Goal: Task Accomplishment & Management: Manage account settings

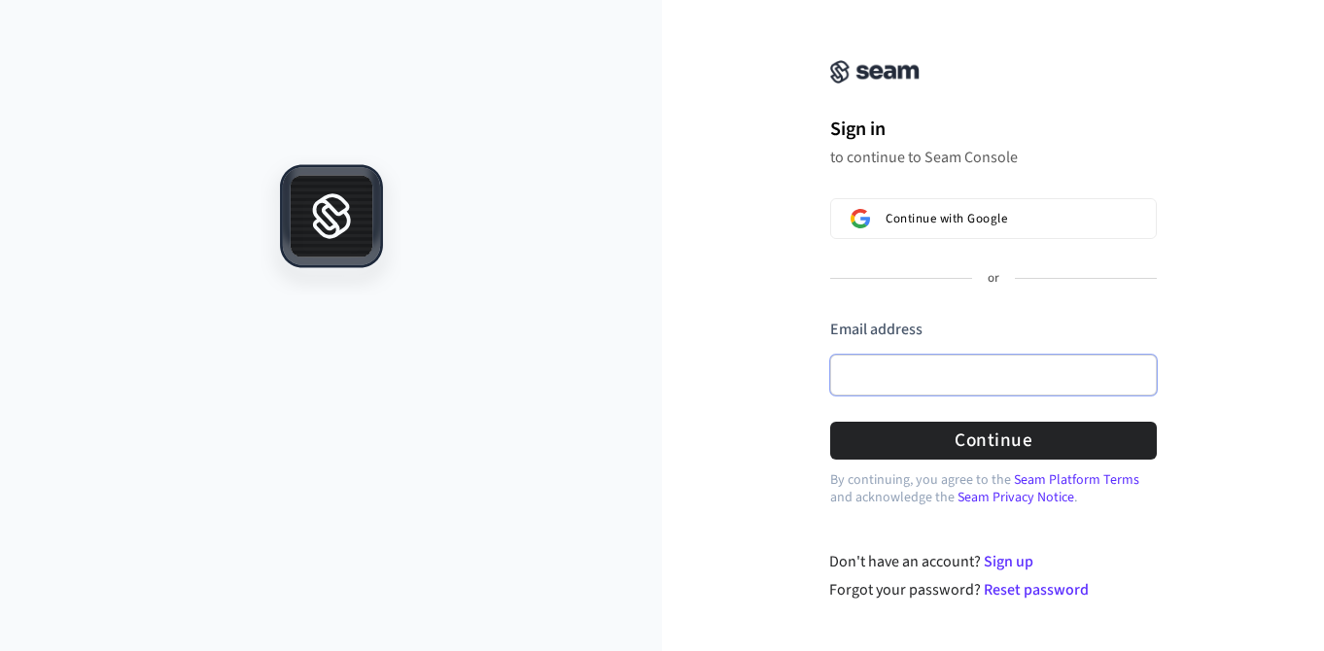
click at [901, 366] on input "Email address" at bounding box center [993, 375] width 327 height 41
click at [763, 296] on div "Sign in to continue to Seam Console Continue with Google or Email address Passw…" at bounding box center [993, 312] width 662 height 578
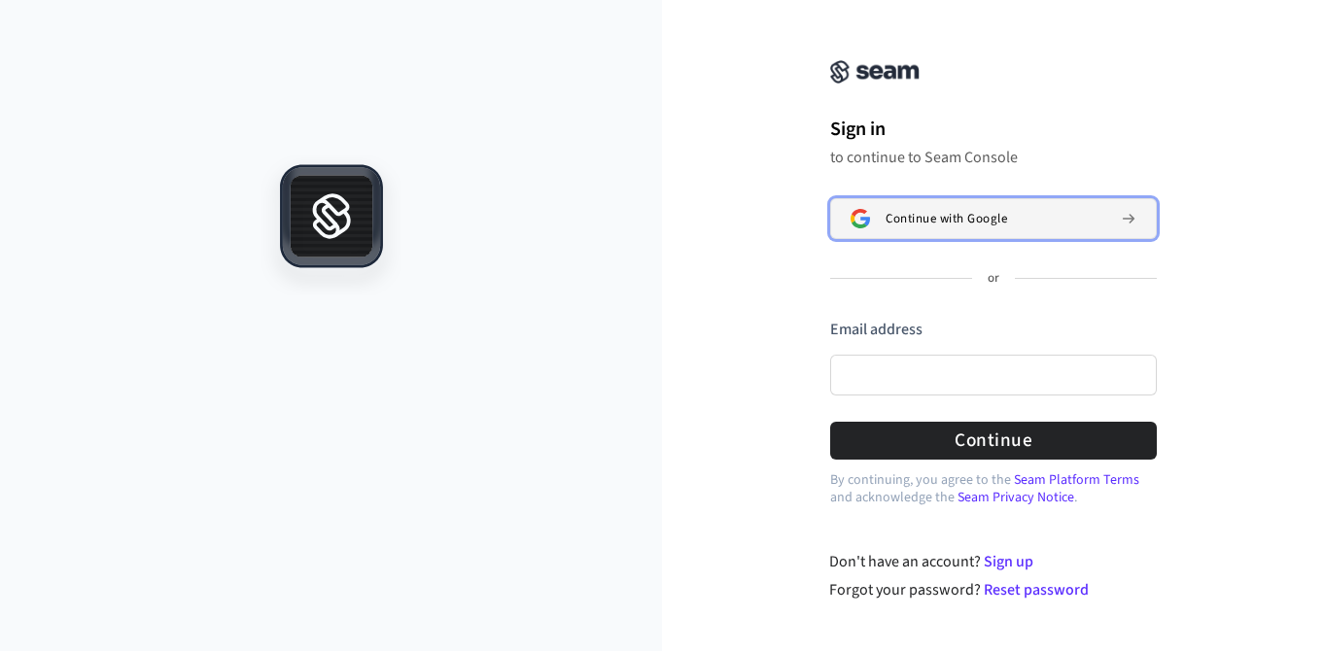
click at [947, 224] on span "Continue with Google" at bounding box center [947, 219] width 122 height 16
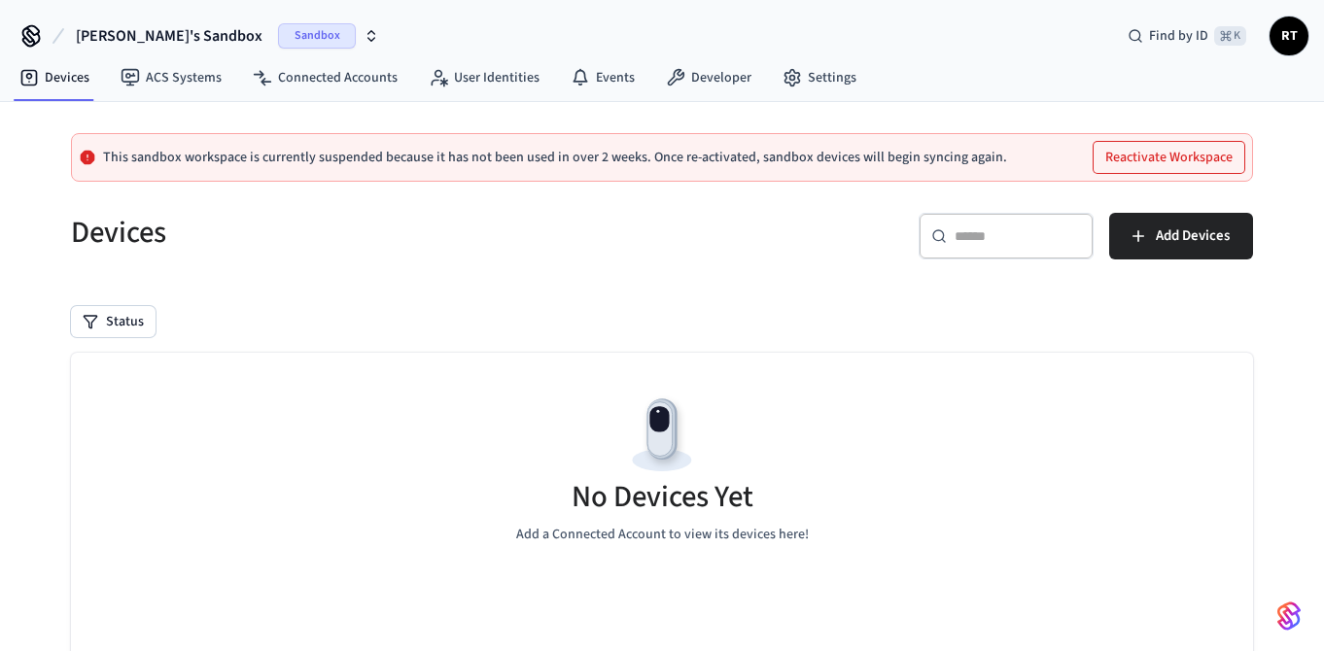
click at [290, 35] on span "Sandbox" at bounding box center [317, 35] width 78 height 25
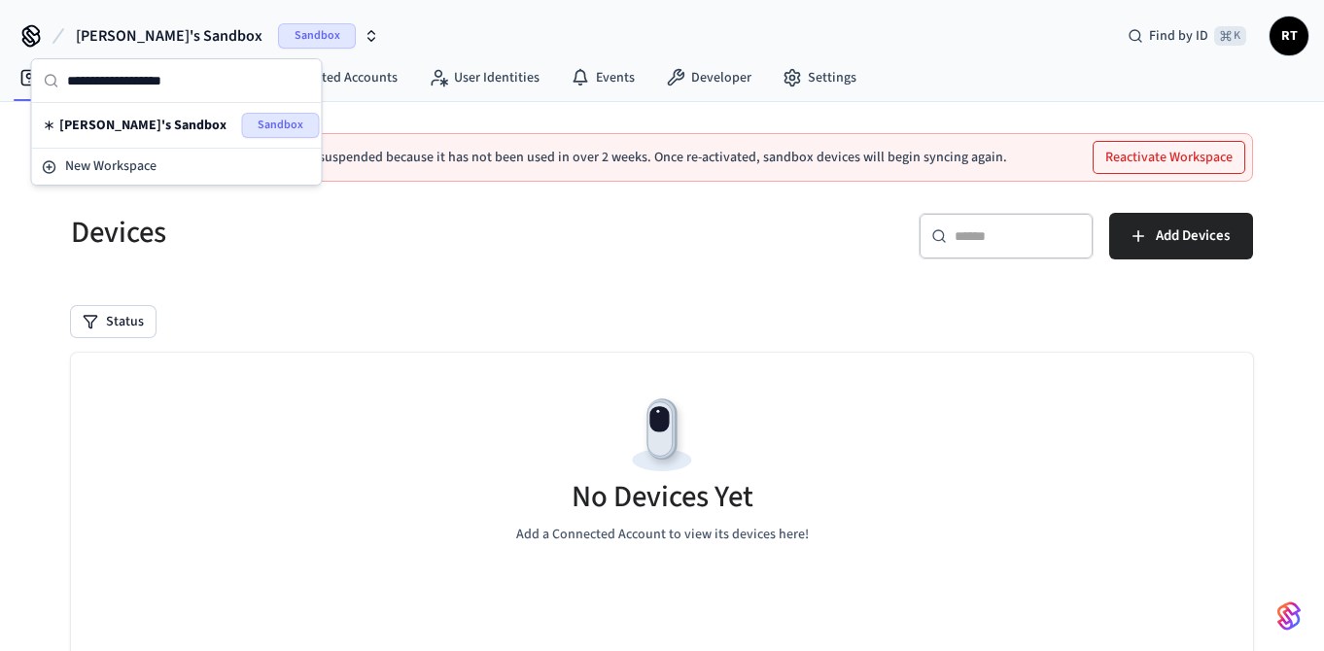
click at [124, 123] on span "[PERSON_NAME]'s Sandbox" at bounding box center [142, 125] width 167 height 19
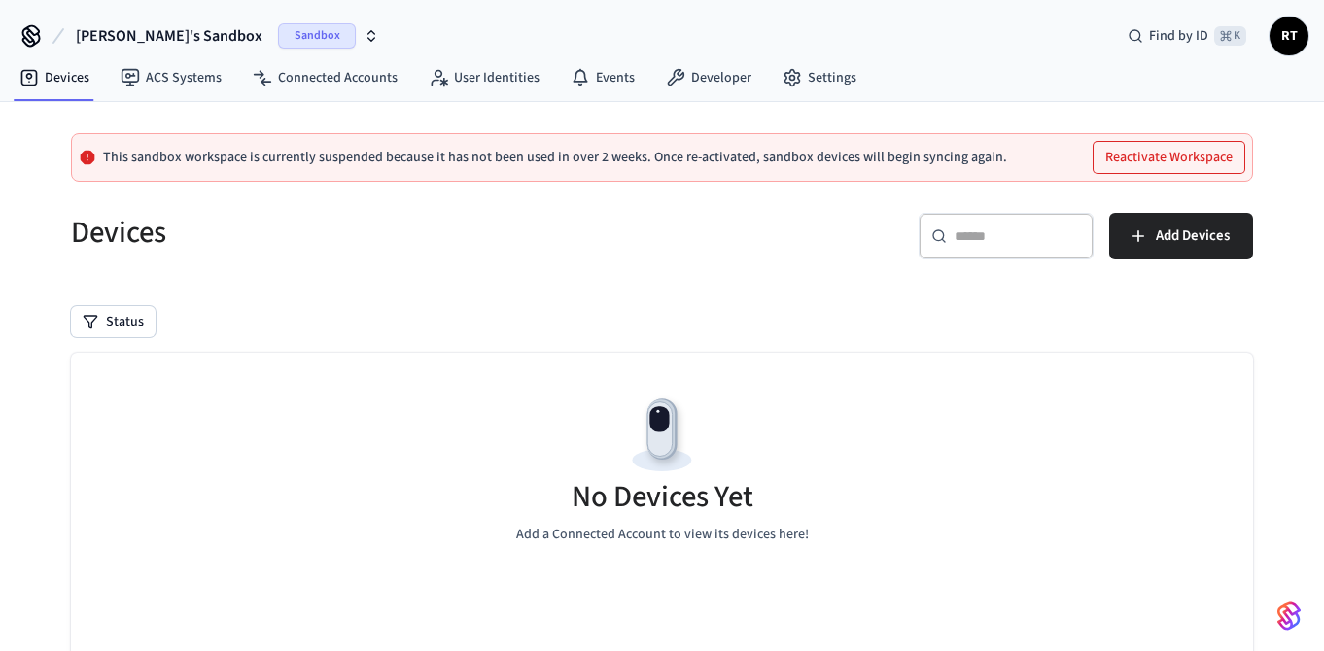
click at [1288, 37] on span "RT" at bounding box center [1289, 35] width 35 height 35
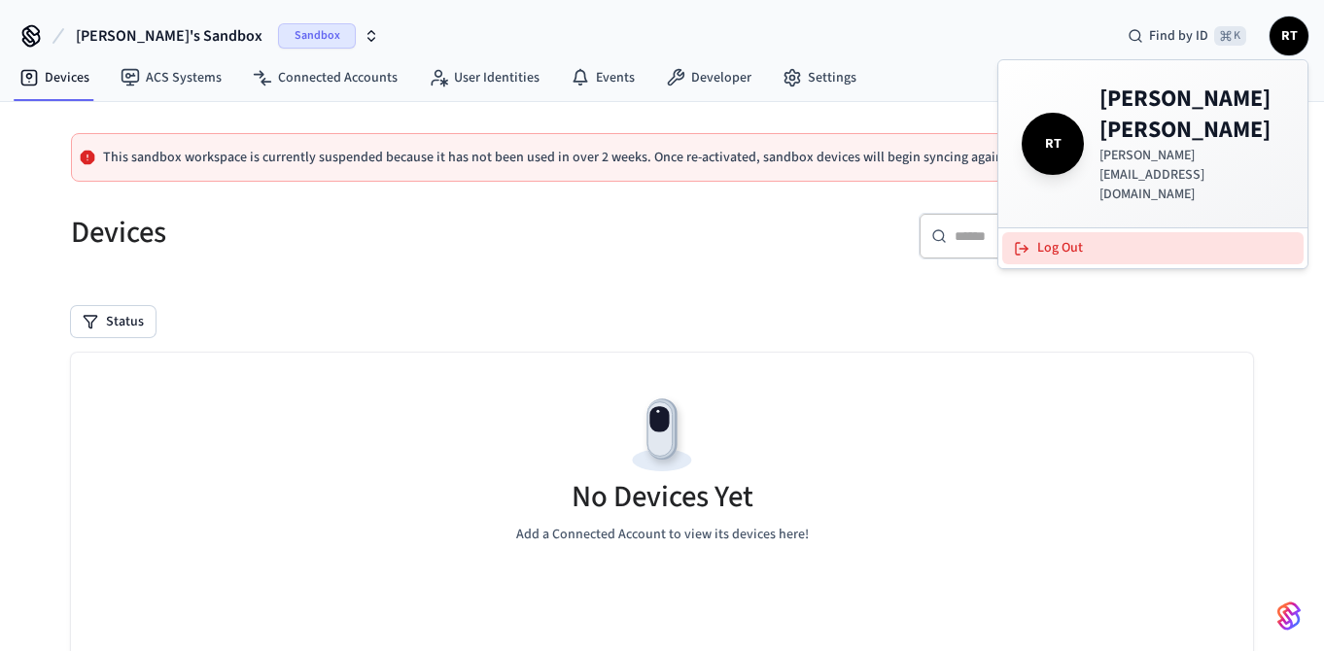
click at [1064, 232] on button "Log Out" at bounding box center [1152, 248] width 301 height 32
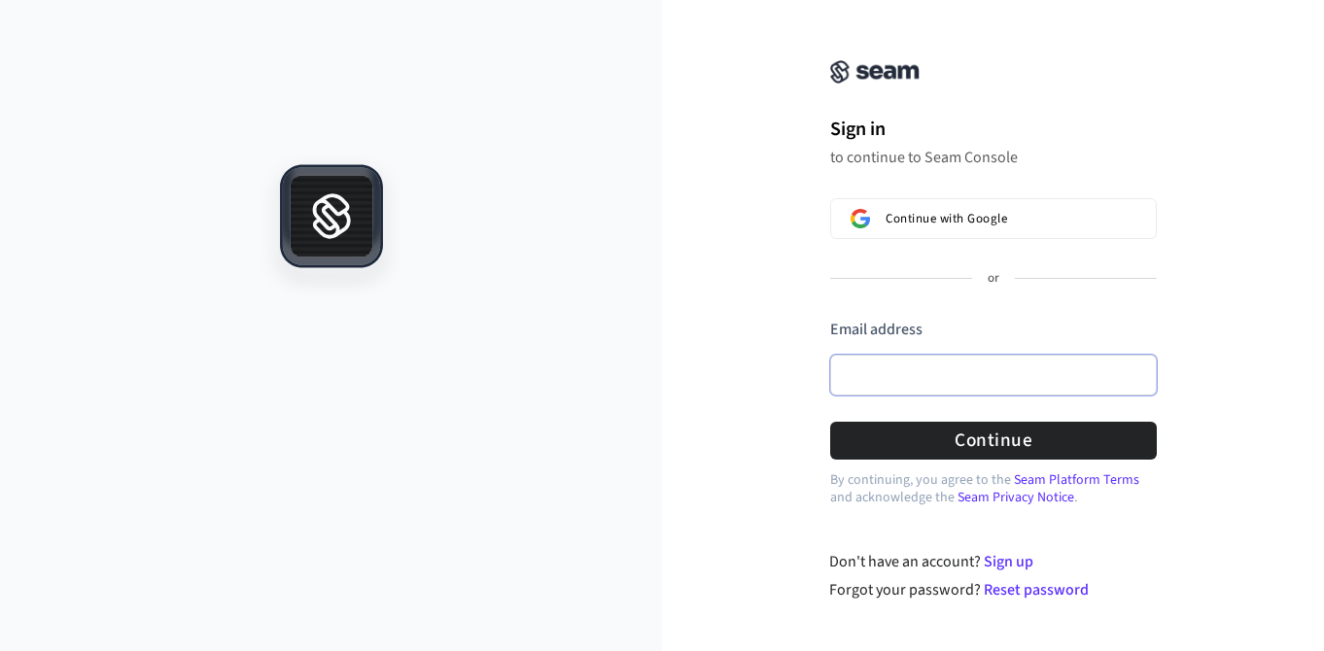
click at [866, 367] on input "Email address" at bounding box center [993, 375] width 327 height 41
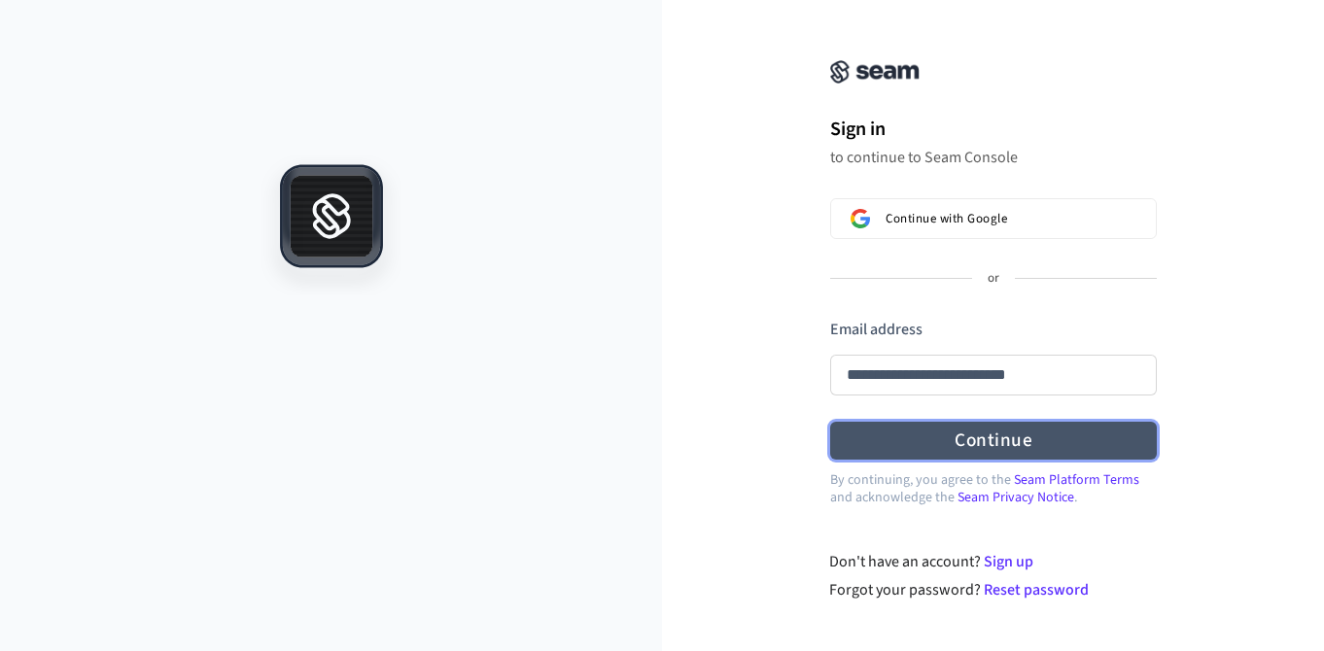
click at [982, 438] on button "Continue" at bounding box center [993, 441] width 327 height 38
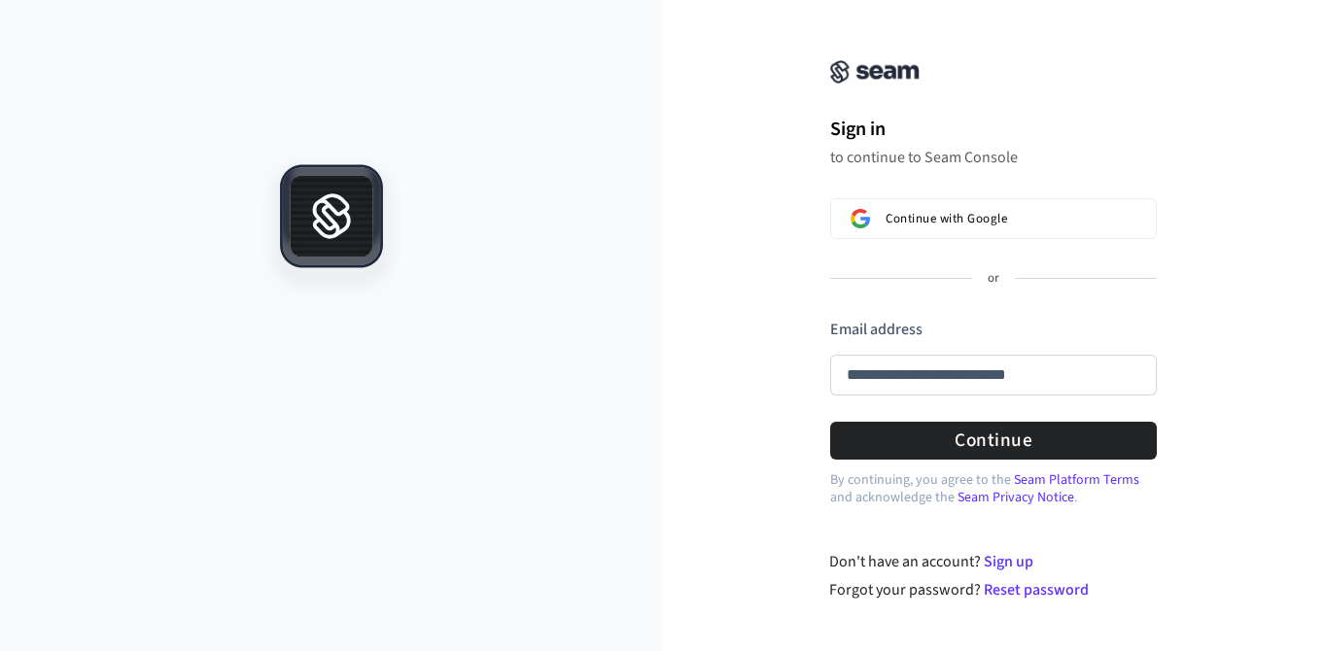
type input "**********"
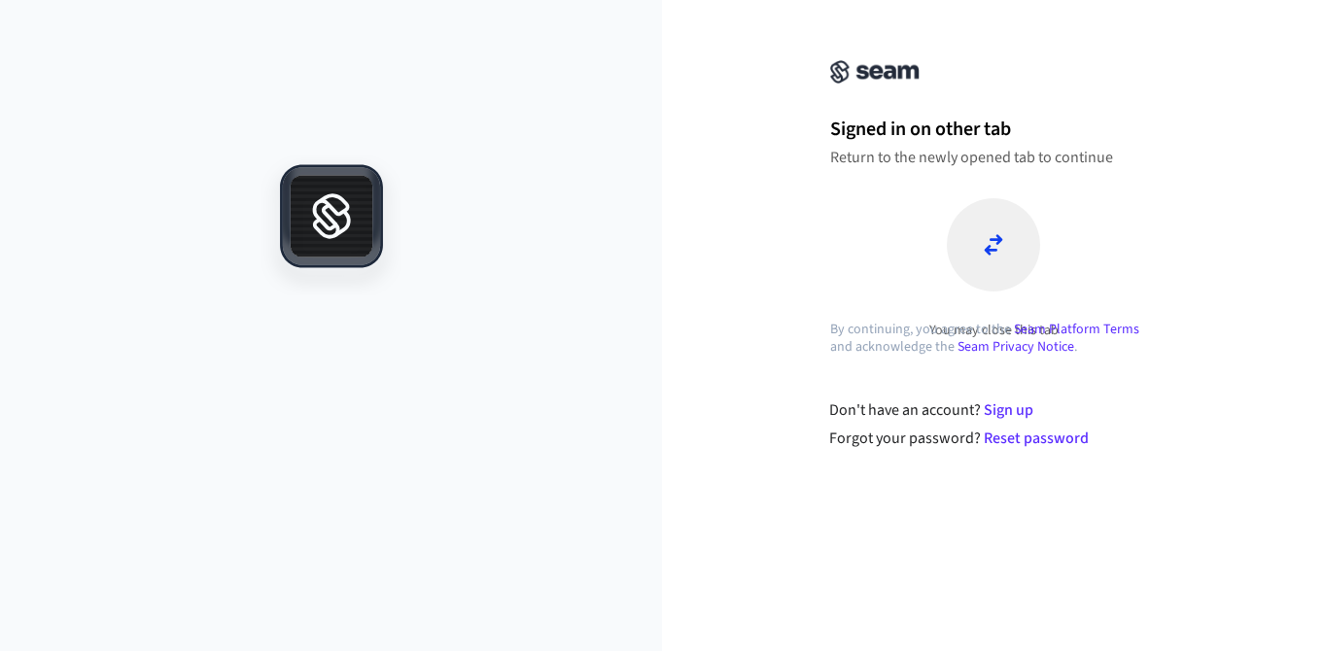
click at [993, 237] on icon at bounding box center [993, 244] width 19 height 23
click at [988, 245] on icon at bounding box center [993, 244] width 19 height 23
click at [910, 161] on p "Return to the newly opened tab to continue" at bounding box center [993, 157] width 327 height 19
click at [1003, 214] on div at bounding box center [993, 244] width 93 height 93
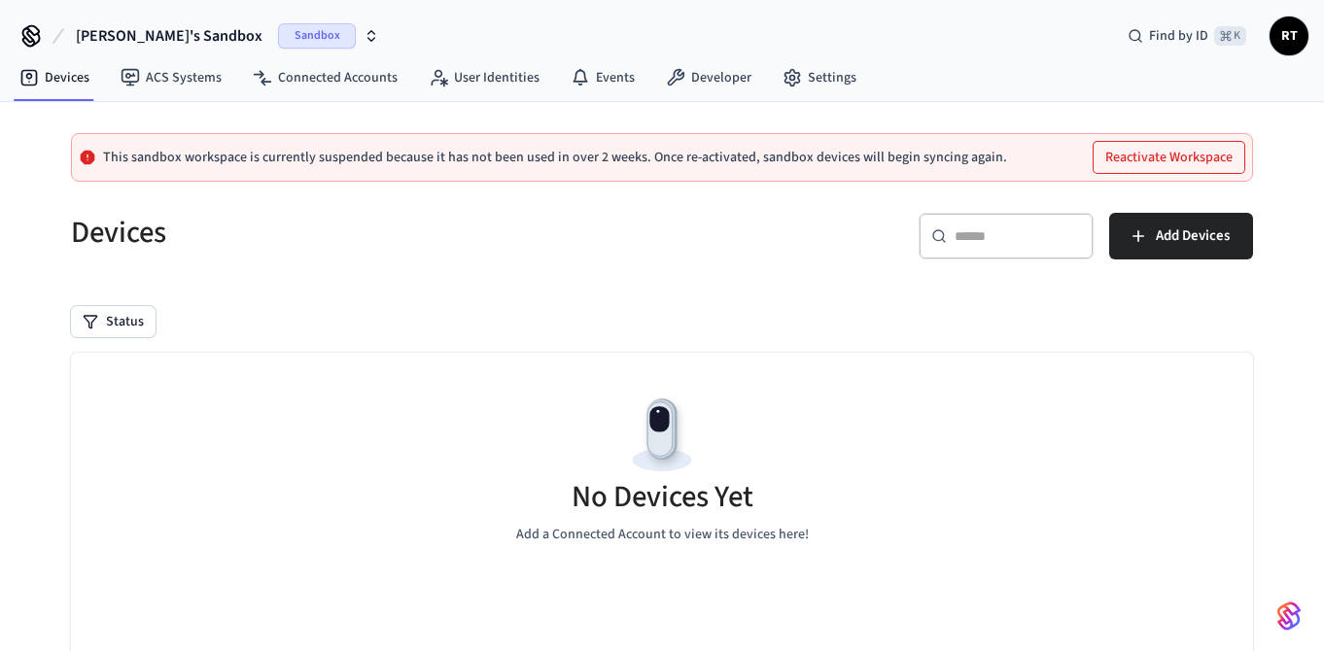
click at [541, 161] on p "This sandbox workspace is currently suspended because it has not been used in o…" at bounding box center [555, 158] width 904 height 16
click at [663, 169] on div "This sandbox workspace is currently suspended because it has not been used in o…" at bounding box center [662, 157] width 1182 height 49
click at [1169, 155] on button "Reactivate Workspace" at bounding box center [1169, 157] width 151 height 31
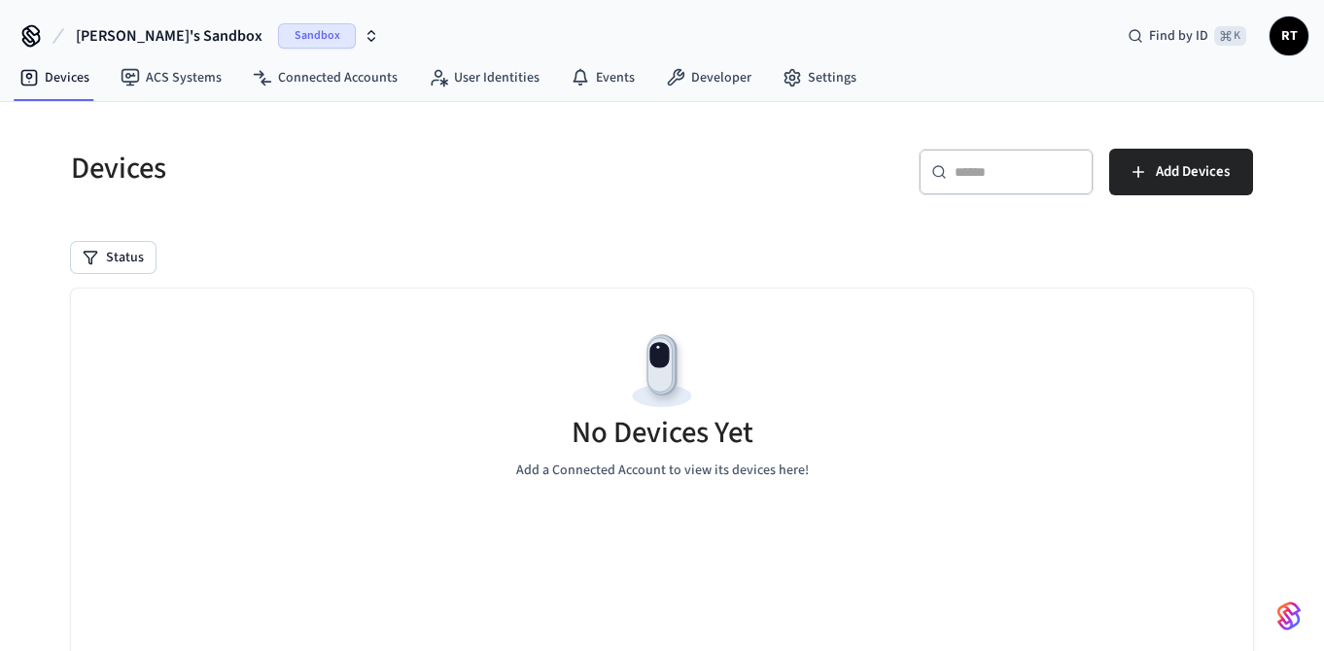
click at [364, 36] on icon "button" at bounding box center [372, 36] width 16 height 16
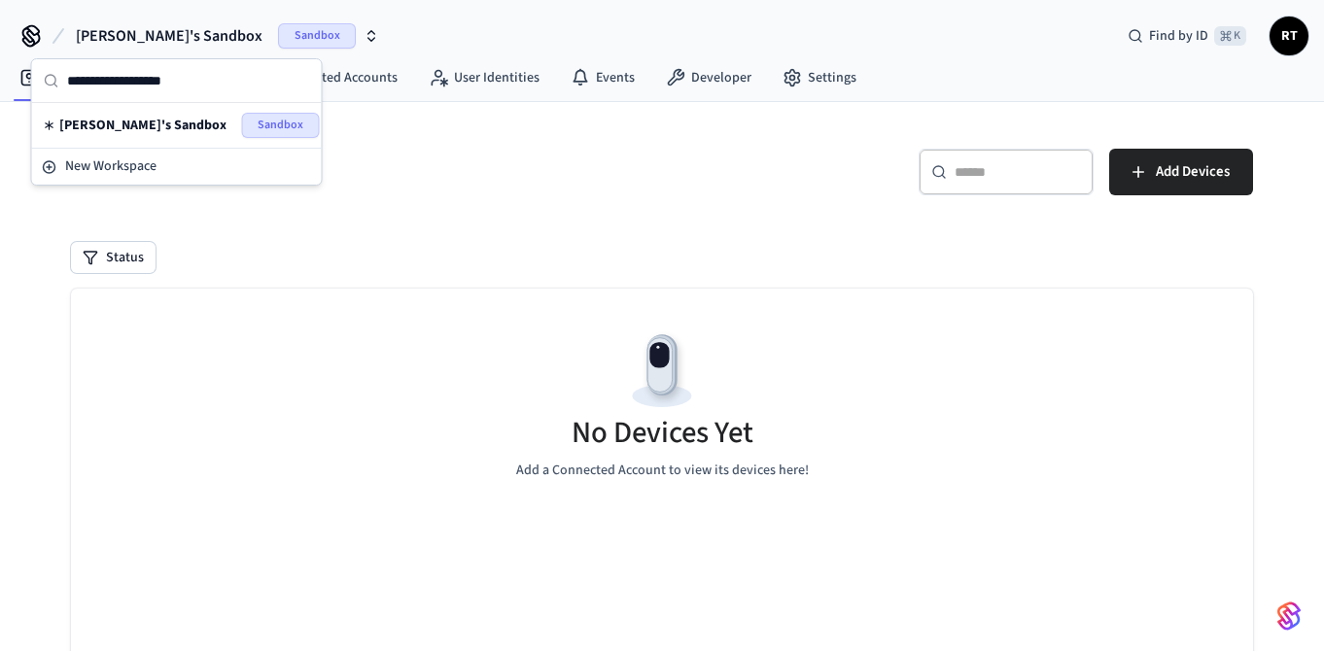
click at [173, 127] on div "[PERSON_NAME]'s Sandbox Sandbox" at bounding box center [177, 125] width 266 height 25
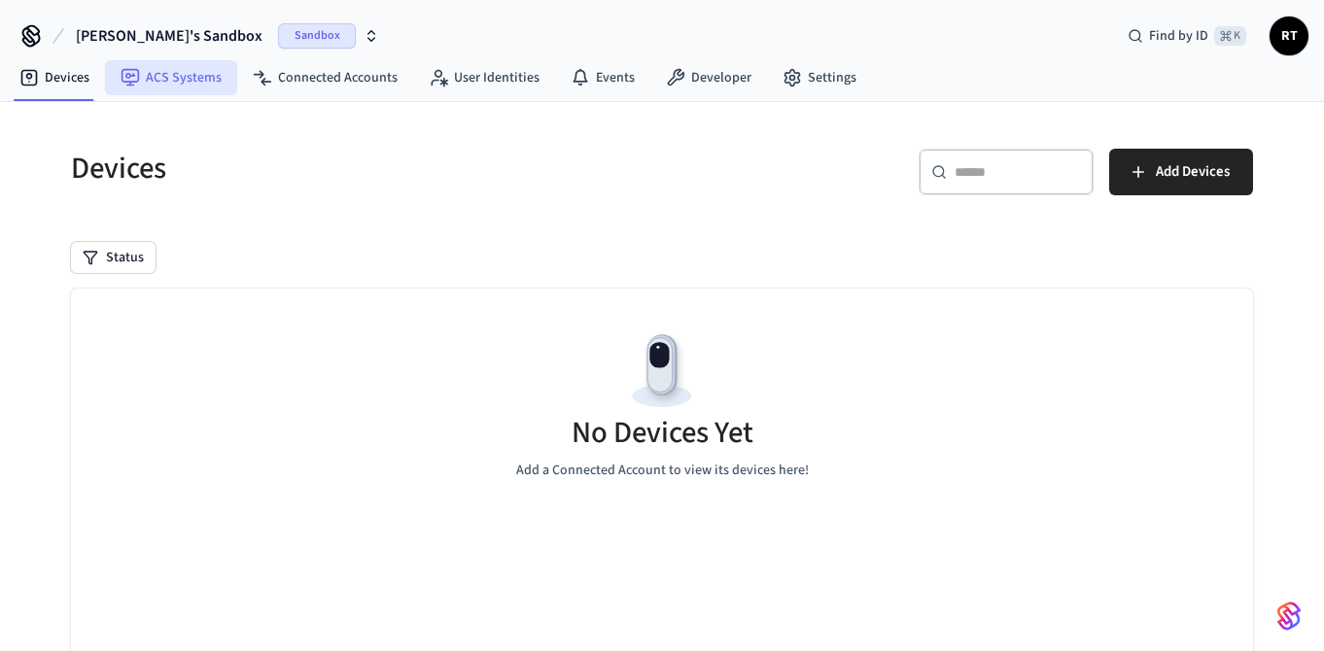
click at [175, 81] on link "ACS Systems" at bounding box center [171, 77] width 132 height 35
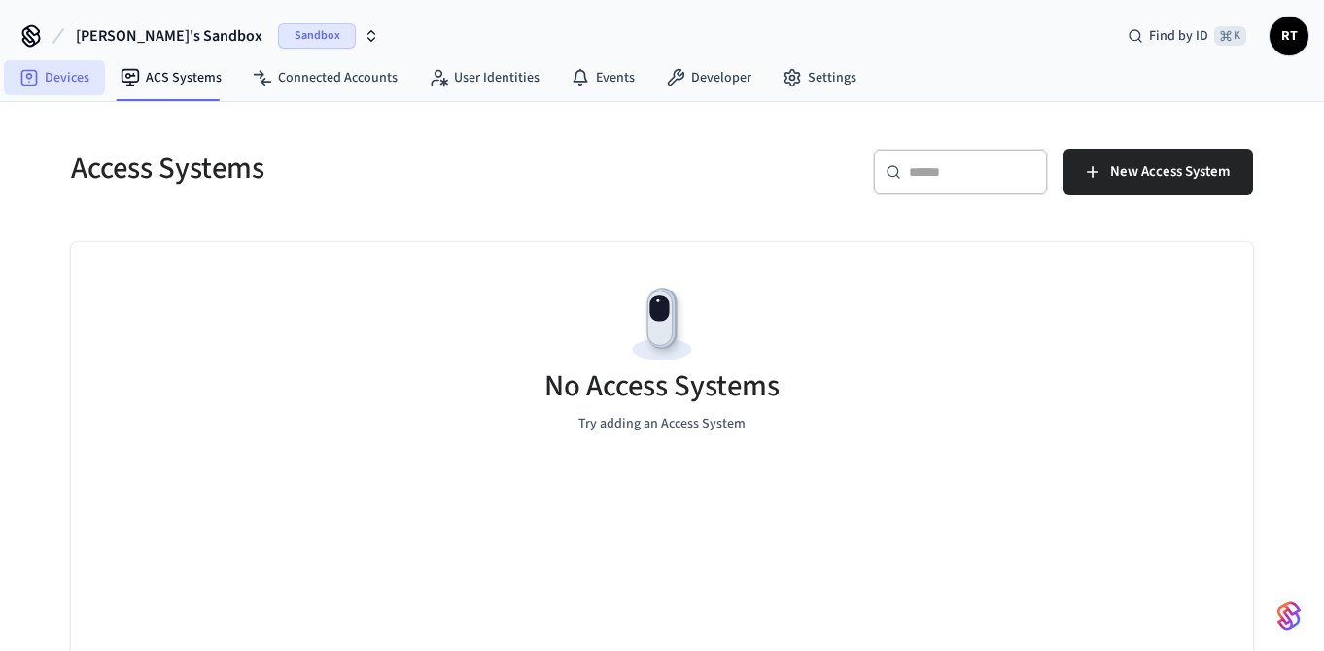
click at [57, 81] on link "Devices" at bounding box center [54, 77] width 101 height 35
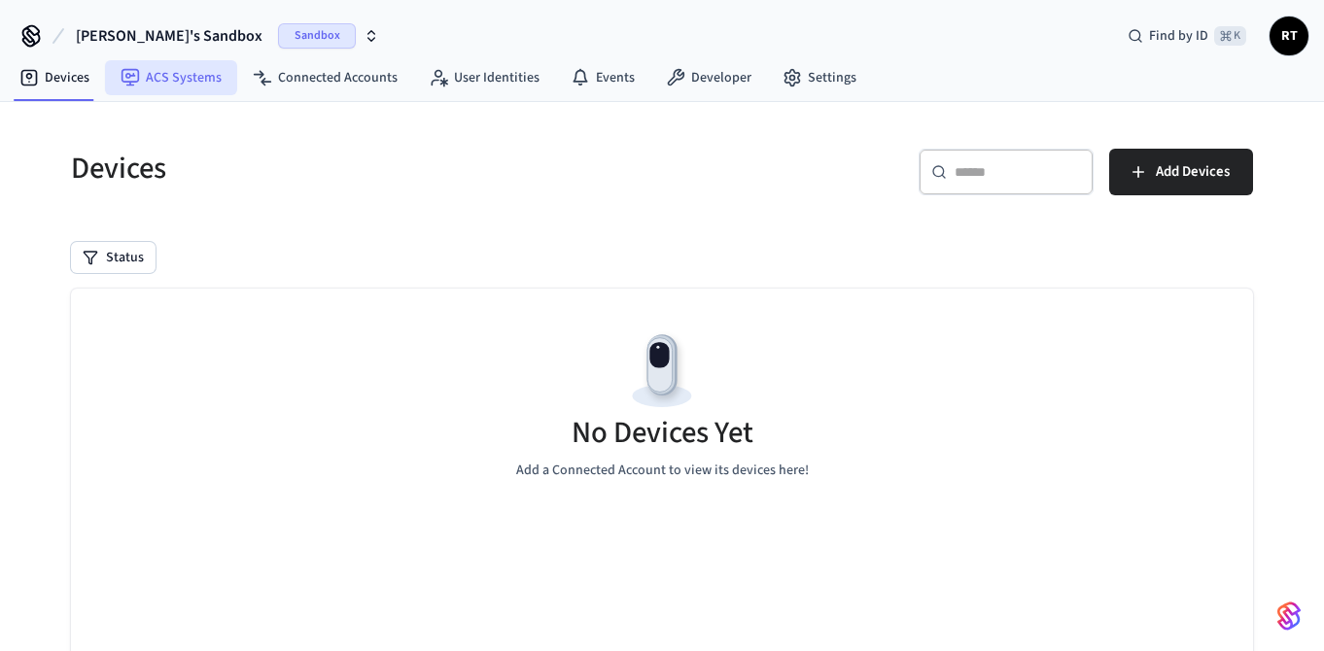
click at [164, 74] on link "ACS Systems" at bounding box center [171, 77] width 132 height 35
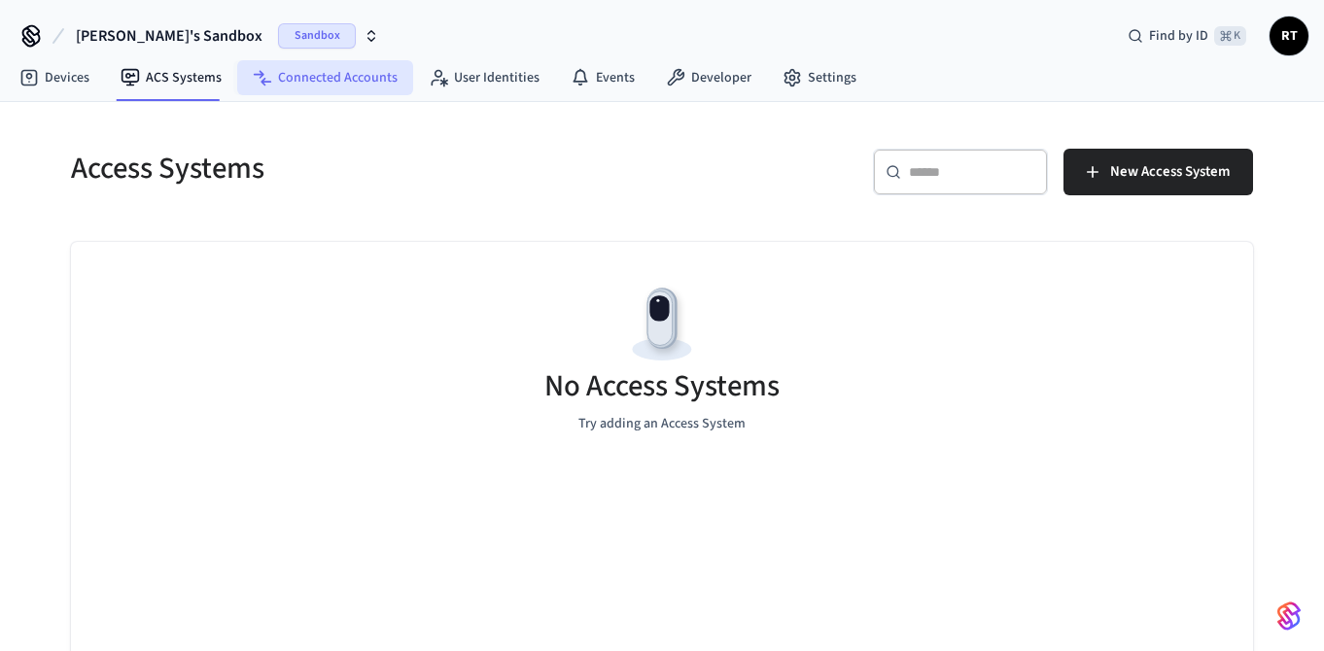
click at [359, 83] on link "Connected Accounts" at bounding box center [325, 77] width 176 height 35
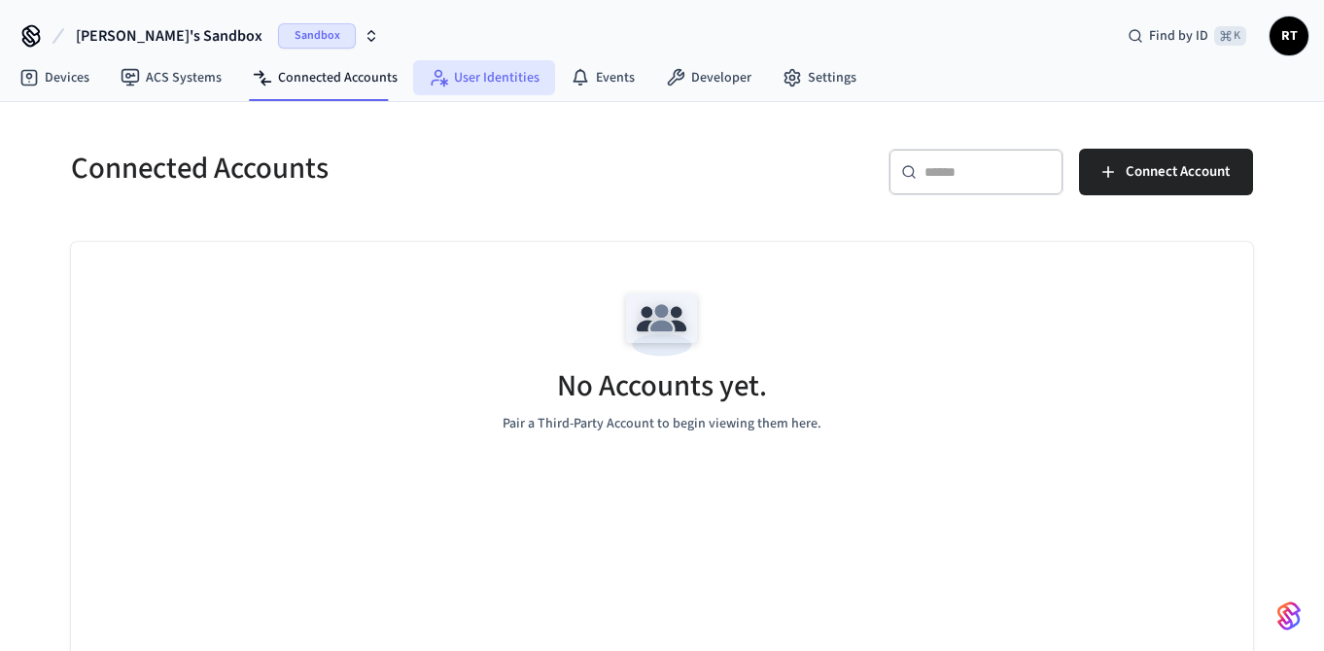
click at [503, 83] on link "User Identities" at bounding box center [484, 77] width 142 height 35
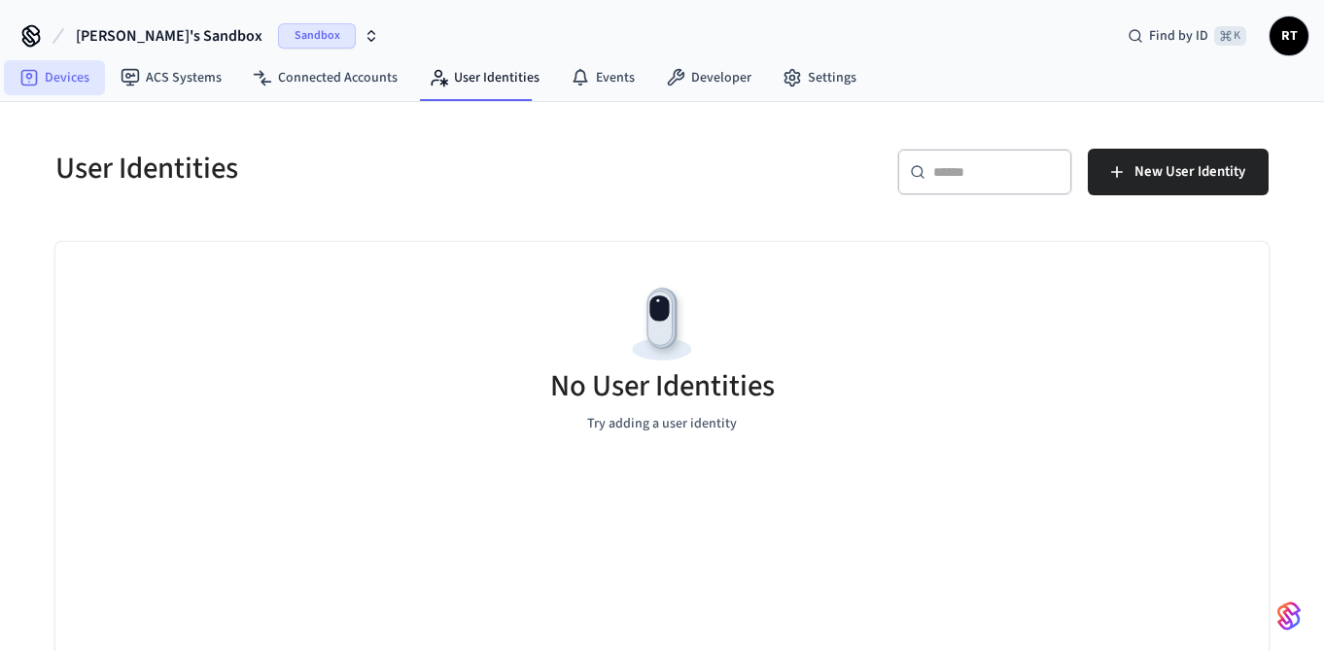
click at [70, 81] on link "Devices" at bounding box center [54, 77] width 101 height 35
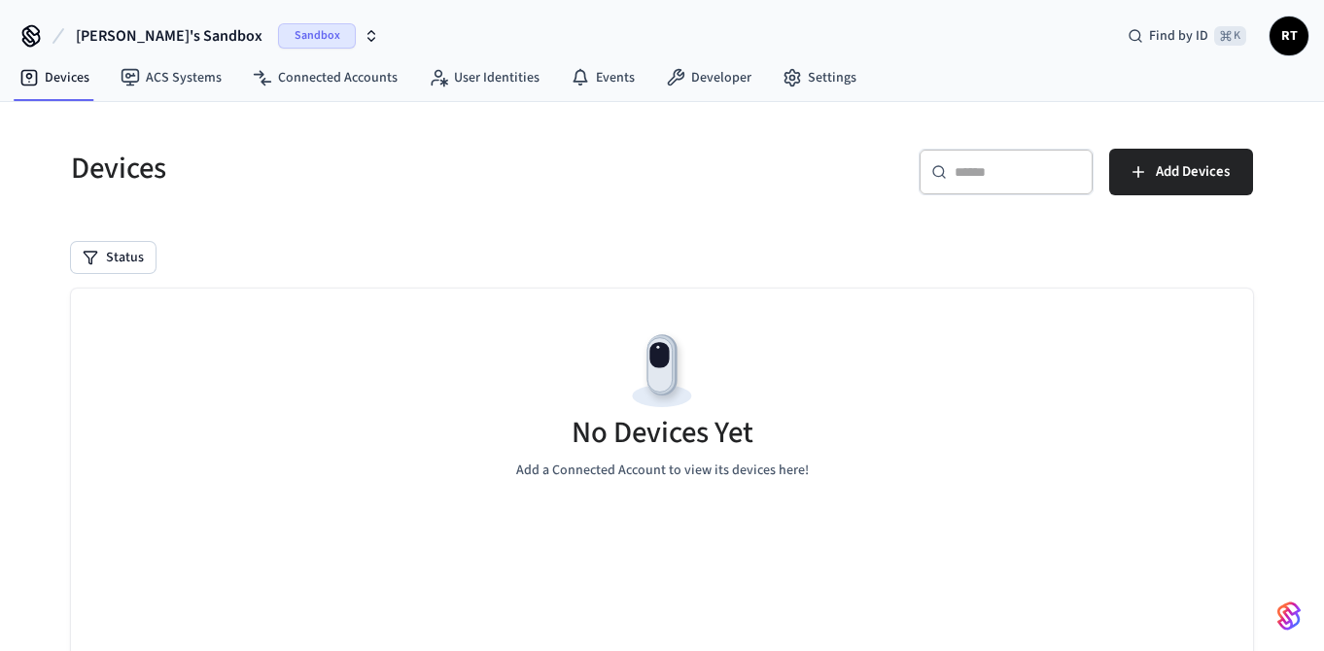
click at [1295, 38] on span "RT" at bounding box center [1289, 35] width 35 height 35
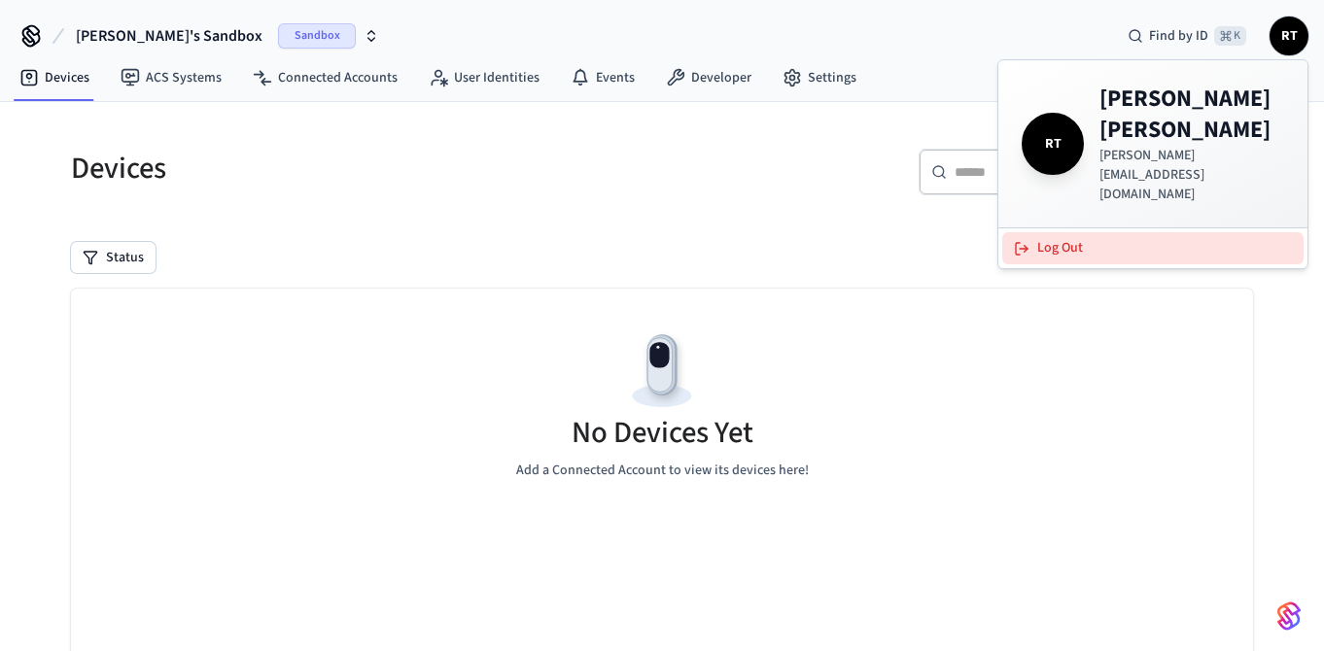
click at [1099, 232] on button "Log Out" at bounding box center [1152, 248] width 301 height 32
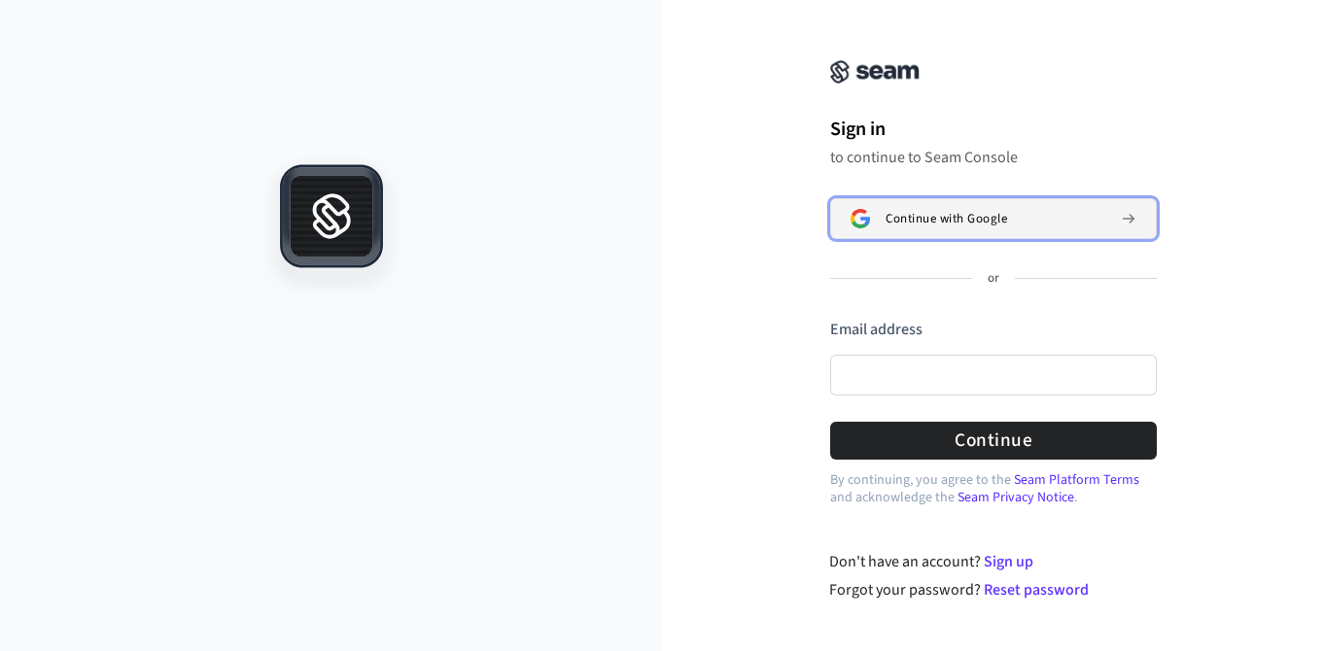
click at [1101, 214] on div "Continue with Google" at bounding box center [996, 219] width 220 height 16
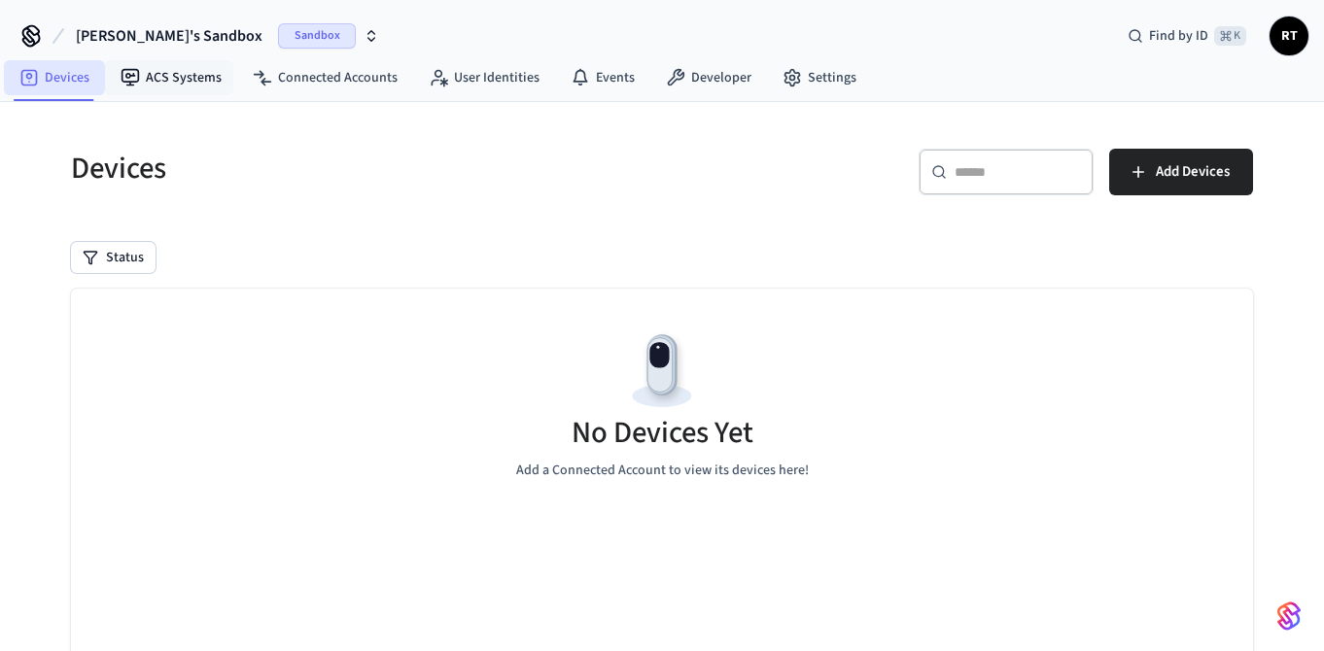
click at [55, 85] on link "Devices" at bounding box center [54, 77] width 101 height 35
click at [150, 78] on link "ACS Systems" at bounding box center [171, 77] width 132 height 35
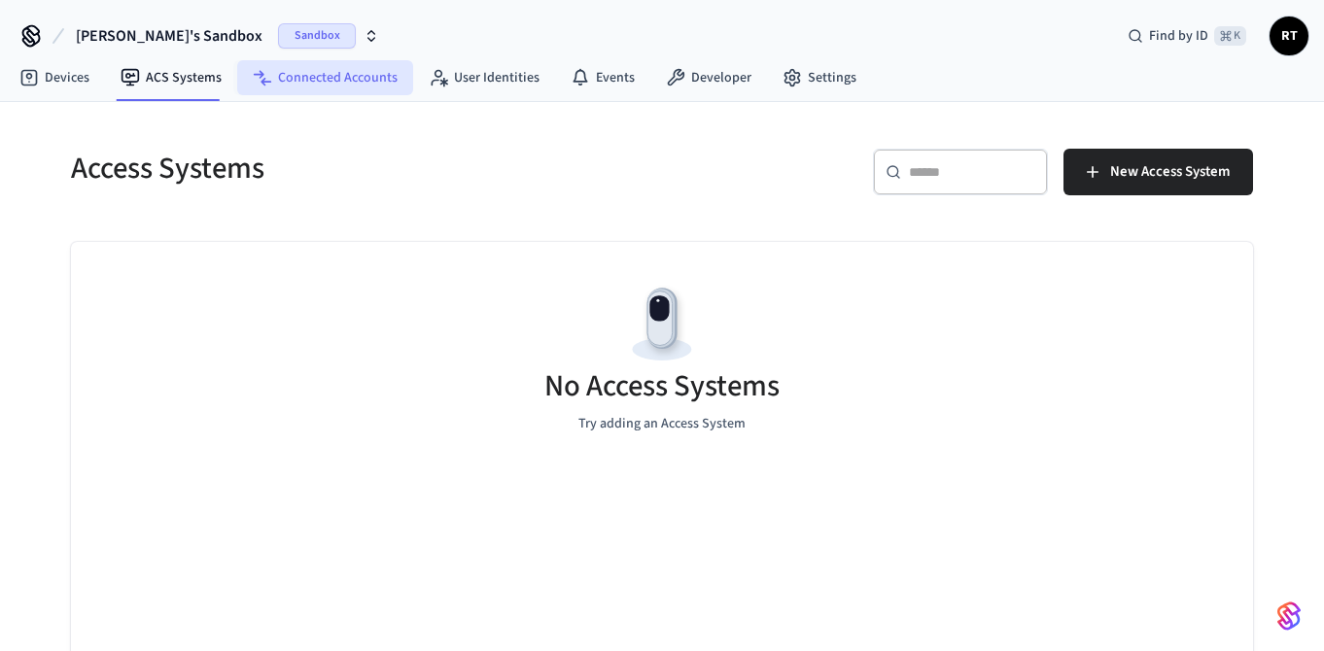
click at [320, 70] on link "Connected Accounts" at bounding box center [325, 77] width 176 height 35
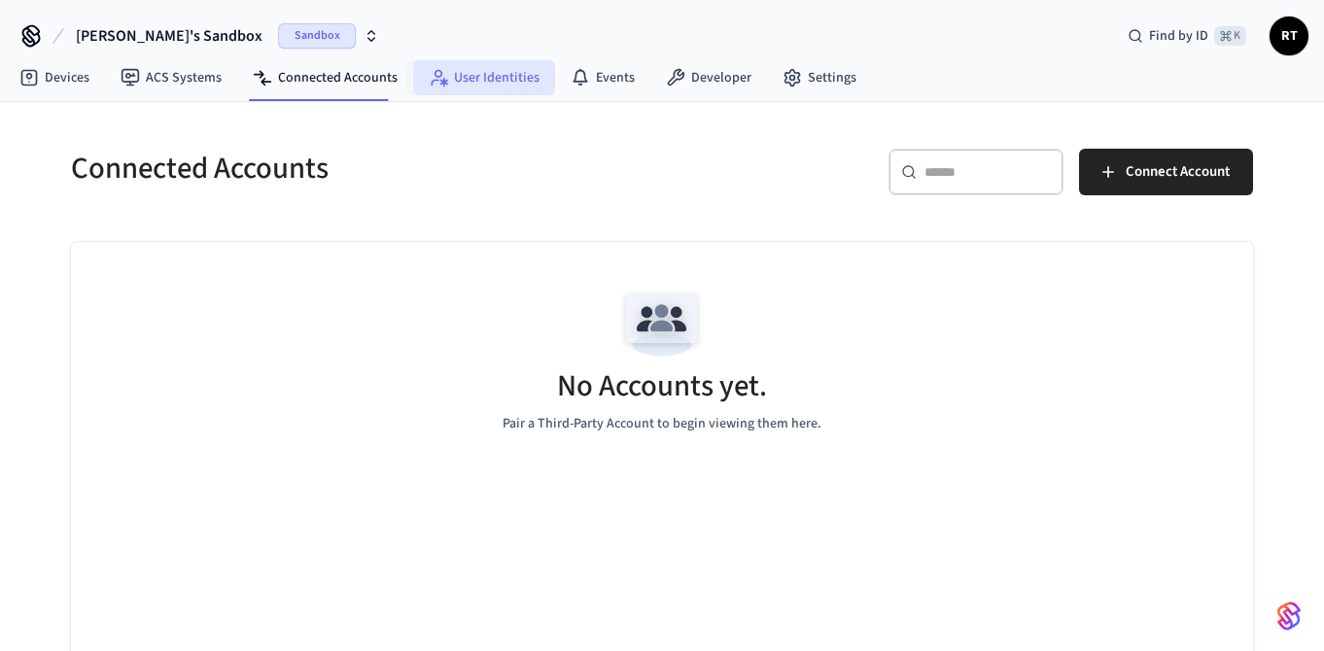
click at [488, 77] on link "User Identities" at bounding box center [484, 77] width 142 height 35
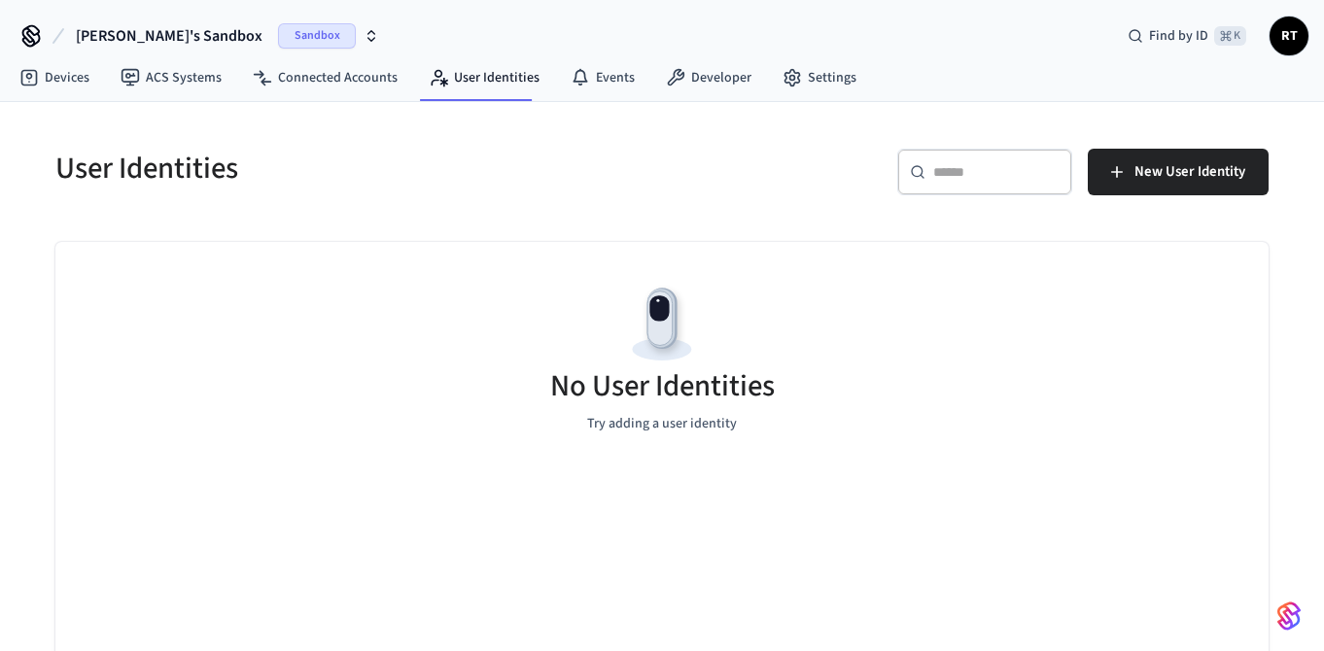
click at [179, 32] on span "[PERSON_NAME]'s Sandbox" at bounding box center [169, 35] width 187 height 23
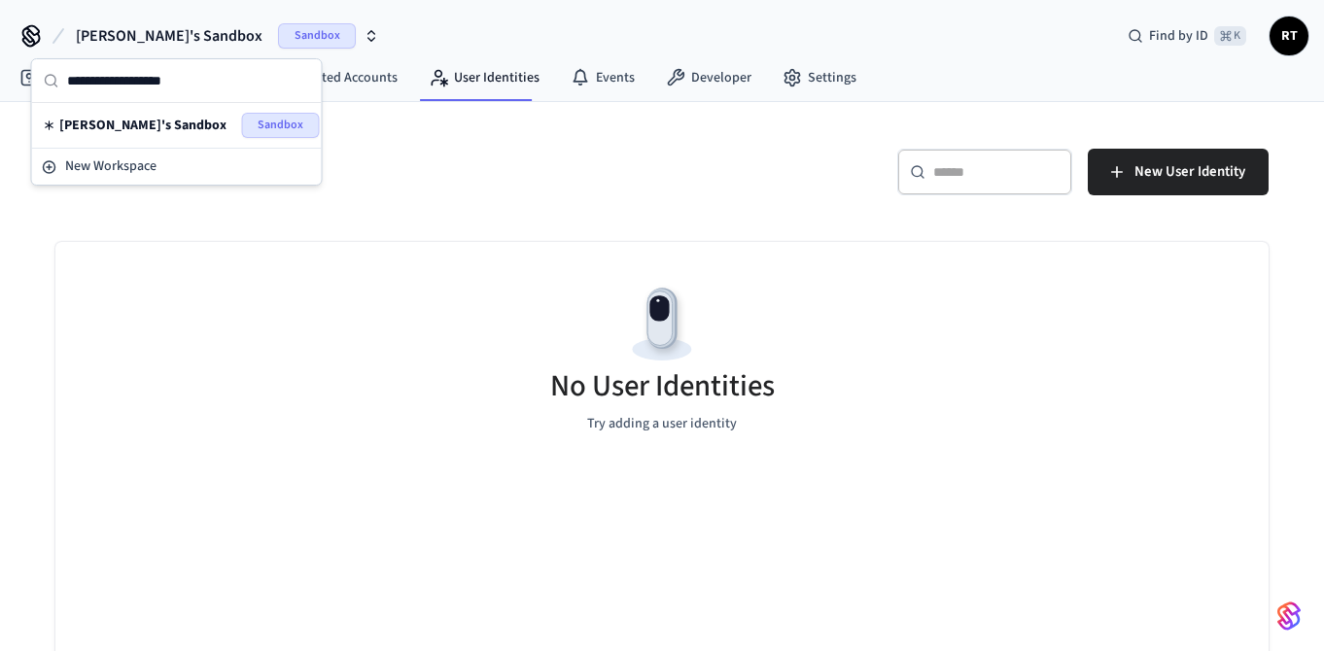
click at [697, 157] on div "​ ​ New User Identity" at bounding box center [971, 180] width 595 height 62
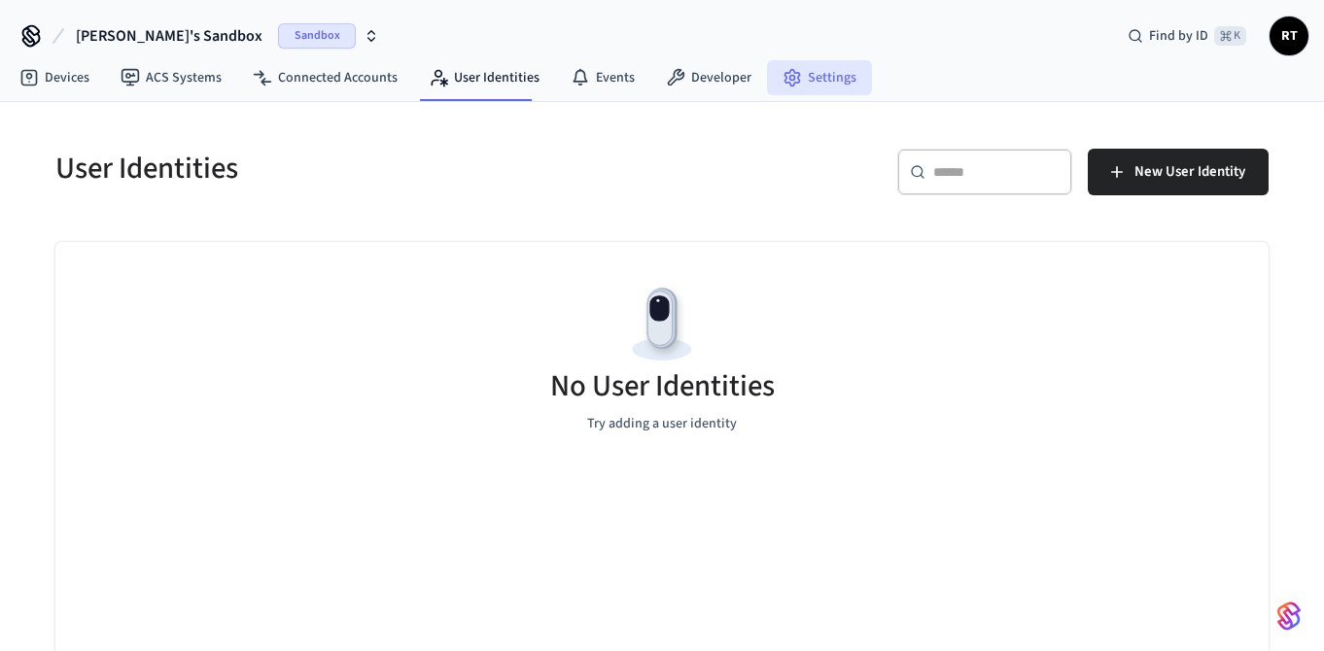
click at [814, 76] on link "Settings" at bounding box center [819, 77] width 105 height 35
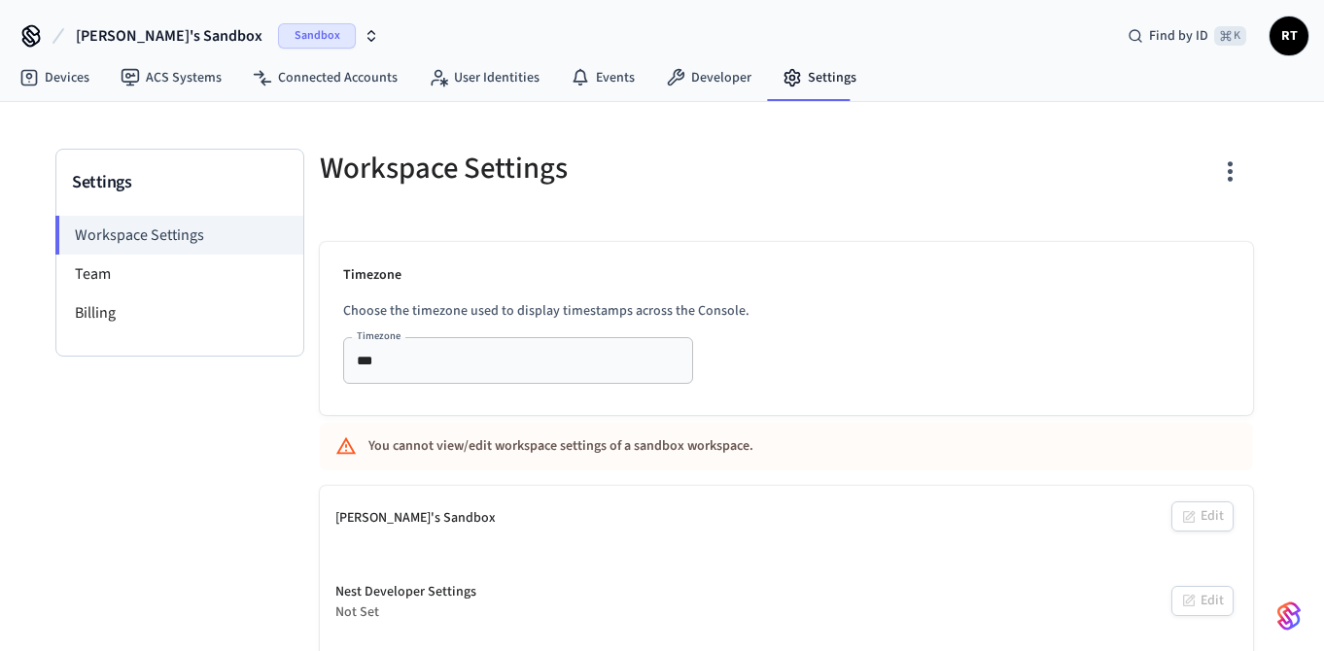
click at [1280, 35] on span "RT" at bounding box center [1289, 35] width 35 height 35
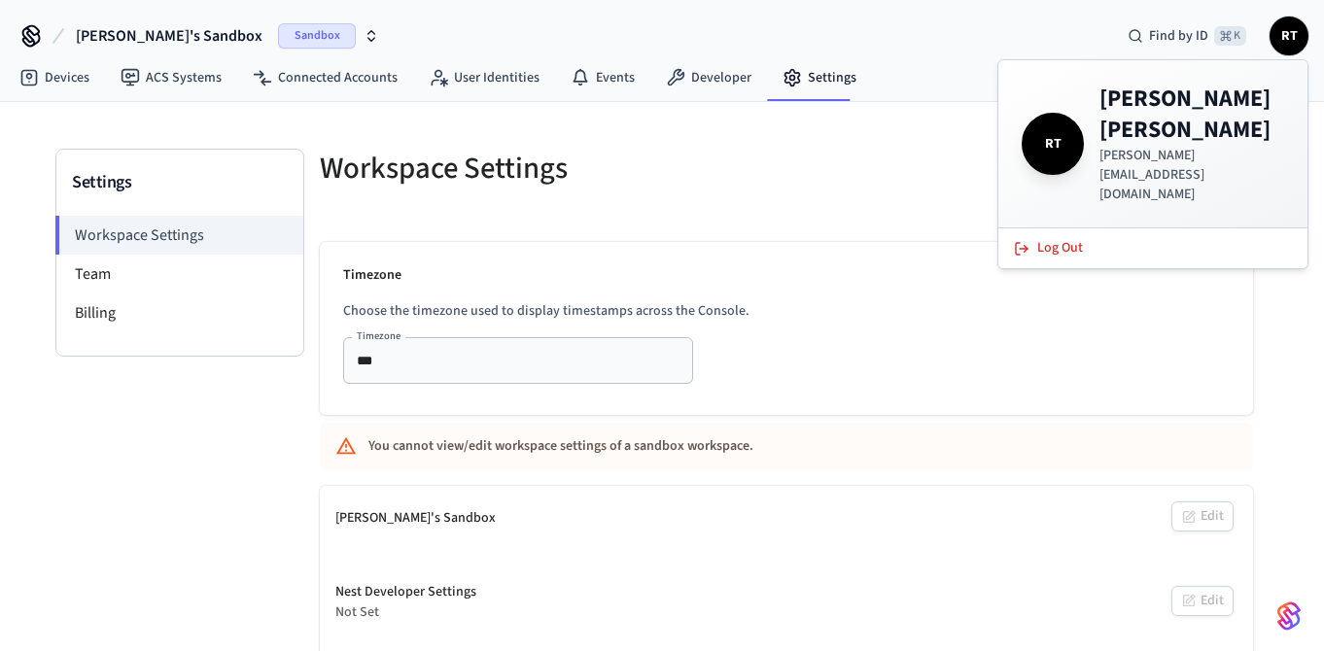
click at [820, 185] on div at bounding box center [1025, 180] width 455 height 62
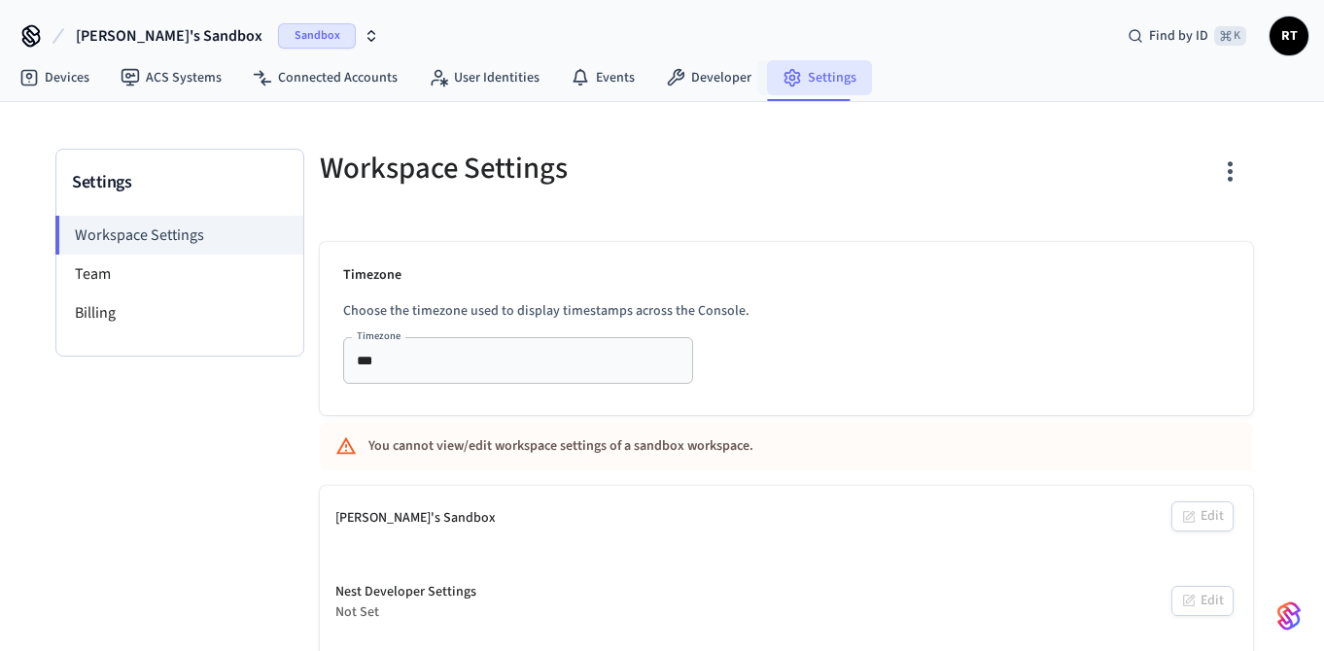
click at [812, 94] on link "Settings" at bounding box center [819, 77] width 105 height 35
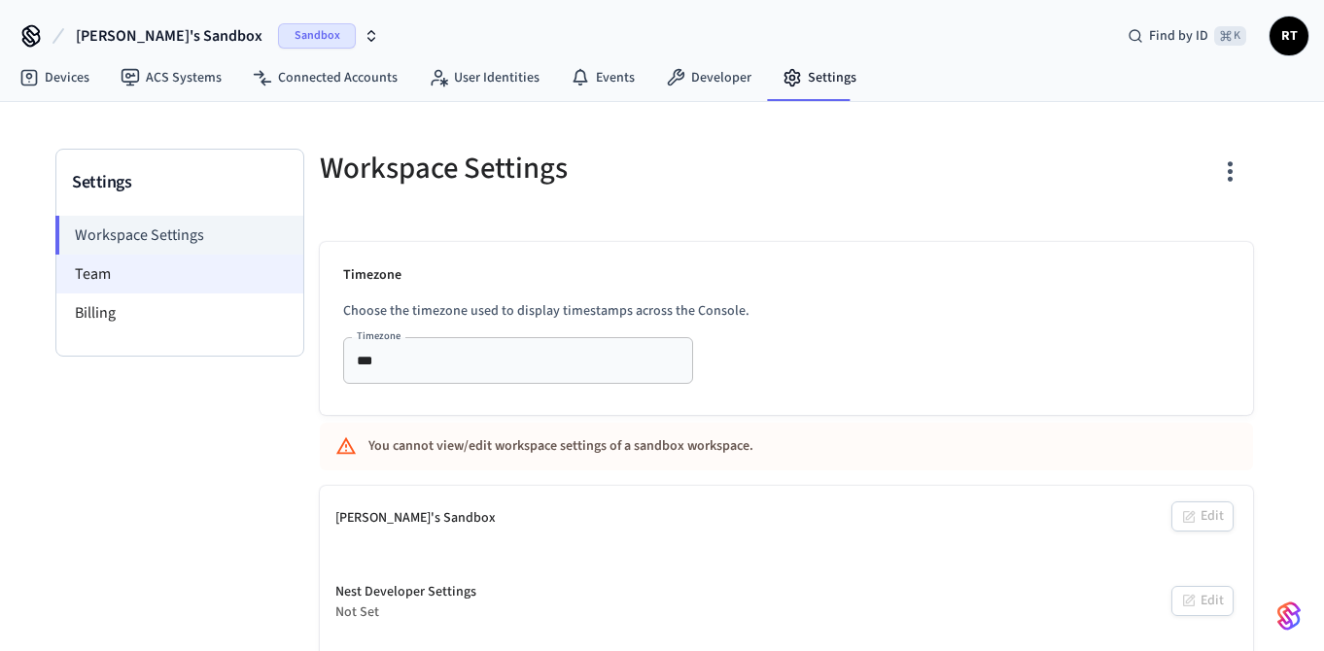
click at [108, 277] on li "Team" at bounding box center [179, 274] width 247 height 39
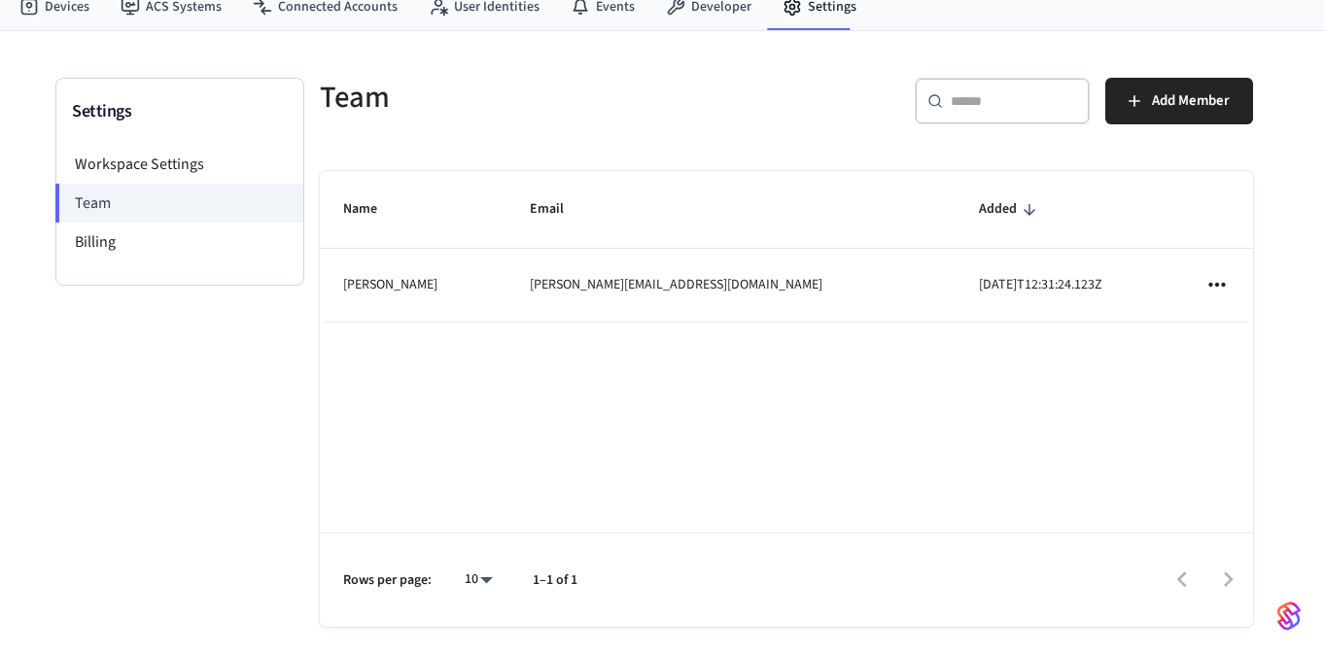
scroll to position [86, 0]
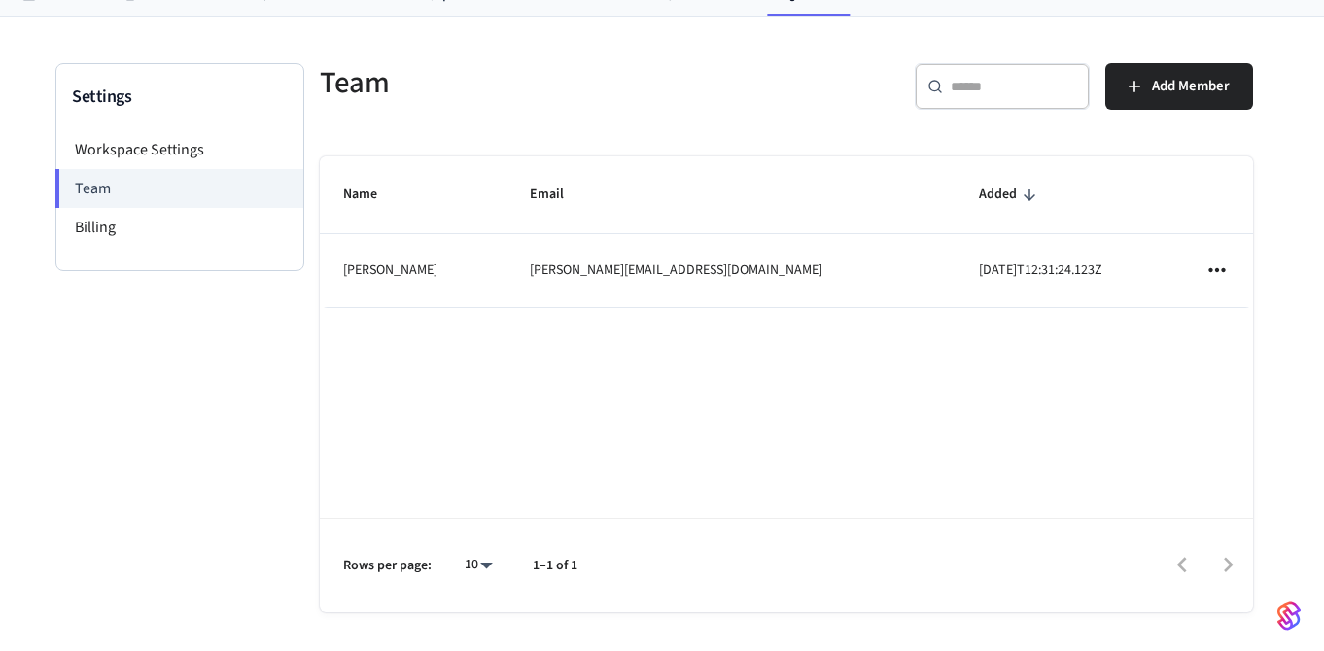
click at [397, 269] on td "[PERSON_NAME]" at bounding box center [413, 270] width 187 height 73
click at [528, 272] on td "[PERSON_NAME][EMAIL_ADDRESS][DOMAIN_NAME]" at bounding box center [730, 270] width 449 height 73
click at [1219, 269] on icon "sticky table" at bounding box center [1216, 270] width 25 height 25
click at [101, 239] on div at bounding box center [662, 325] width 1324 height 651
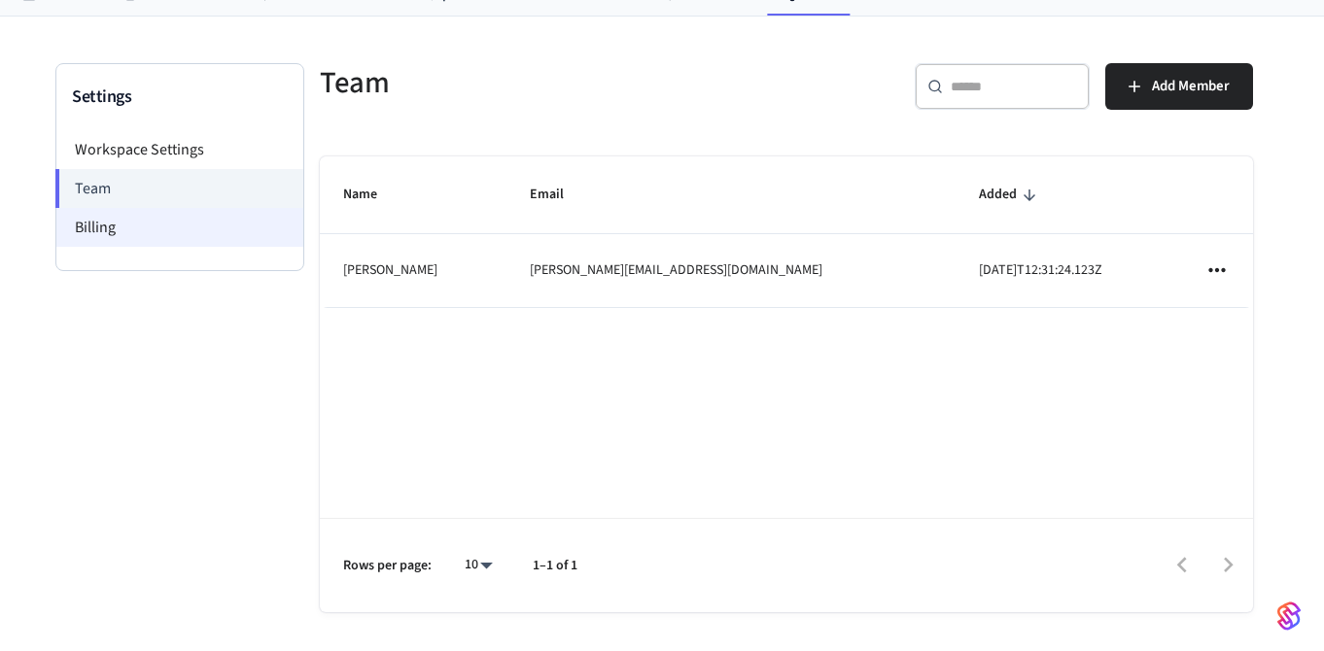
click at [99, 224] on li "Billing" at bounding box center [179, 227] width 247 height 39
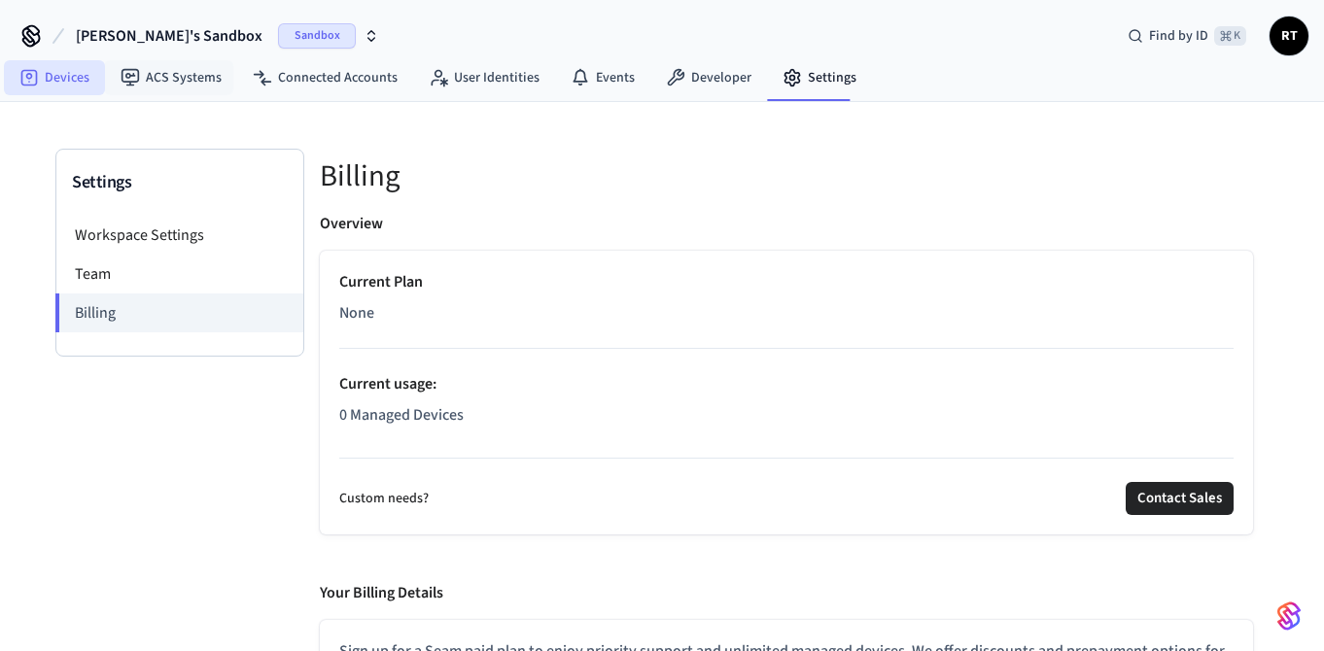
click at [69, 64] on link "Devices" at bounding box center [54, 77] width 101 height 35
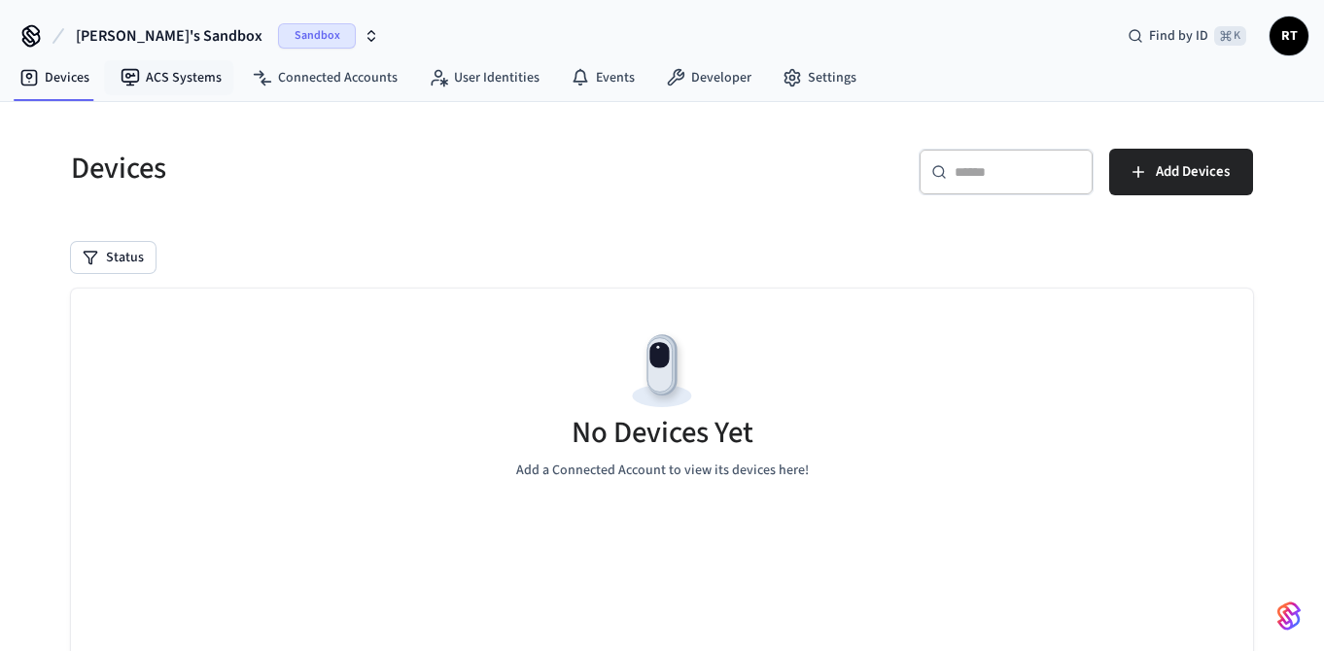
click at [159, 105] on div "Devices ​ ​ Add Devices Status No Devices Yet Add a Connected Account to view i…" at bounding box center [662, 449] width 1244 height 694
click at [179, 76] on link "ACS Systems" at bounding box center [171, 77] width 132 height 35
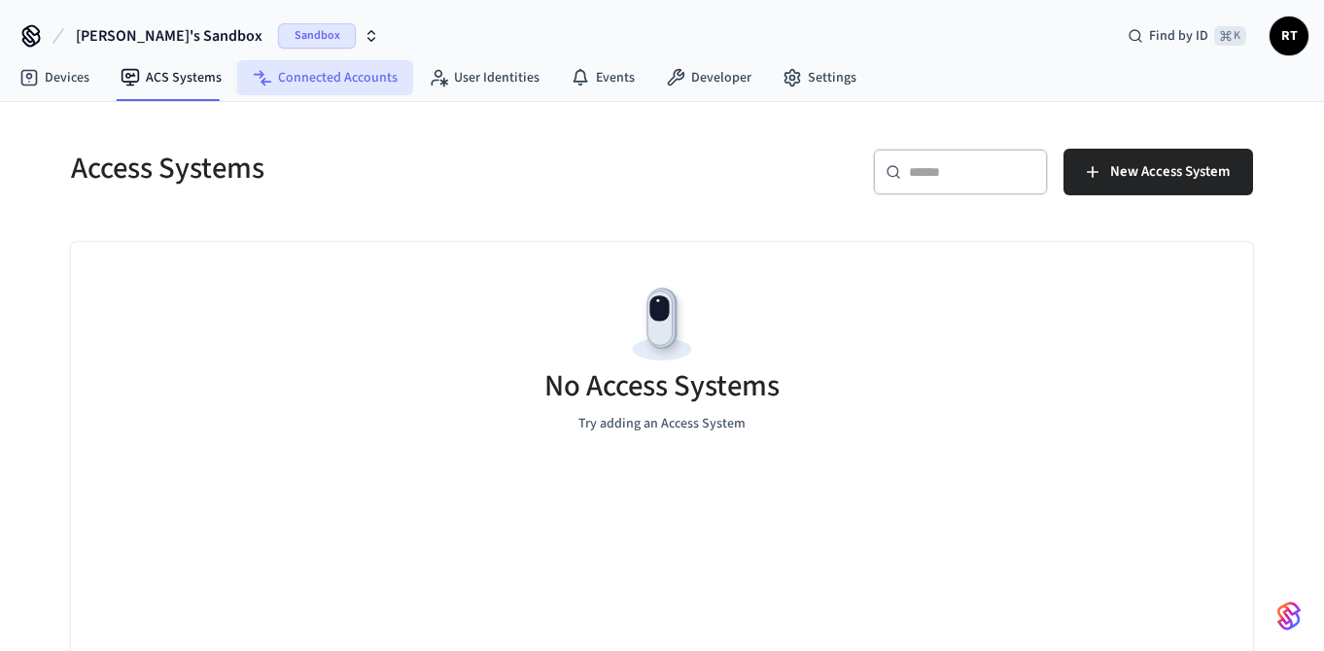
click at [333, 76] on link "Connected Accounts" at bounding box center [325, 77] width 176 height 35
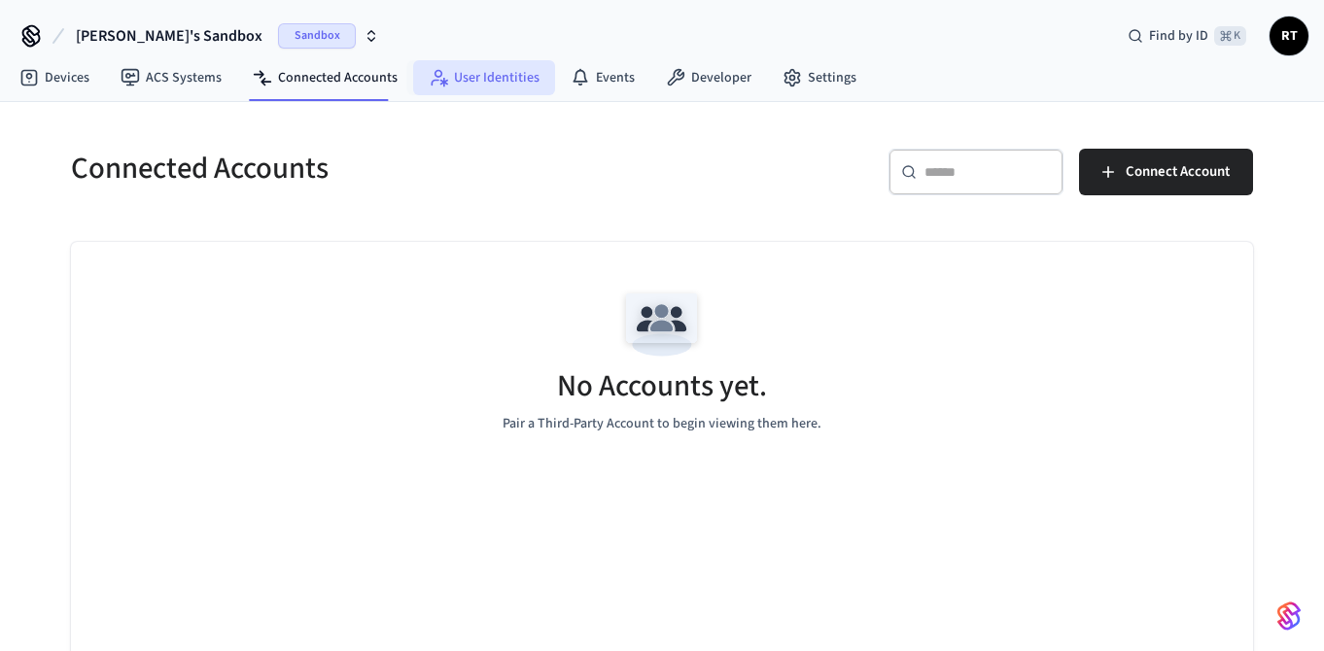
click at [489, 79] on link "User Identities" at bounding box center [484, 77] width 142 height 35
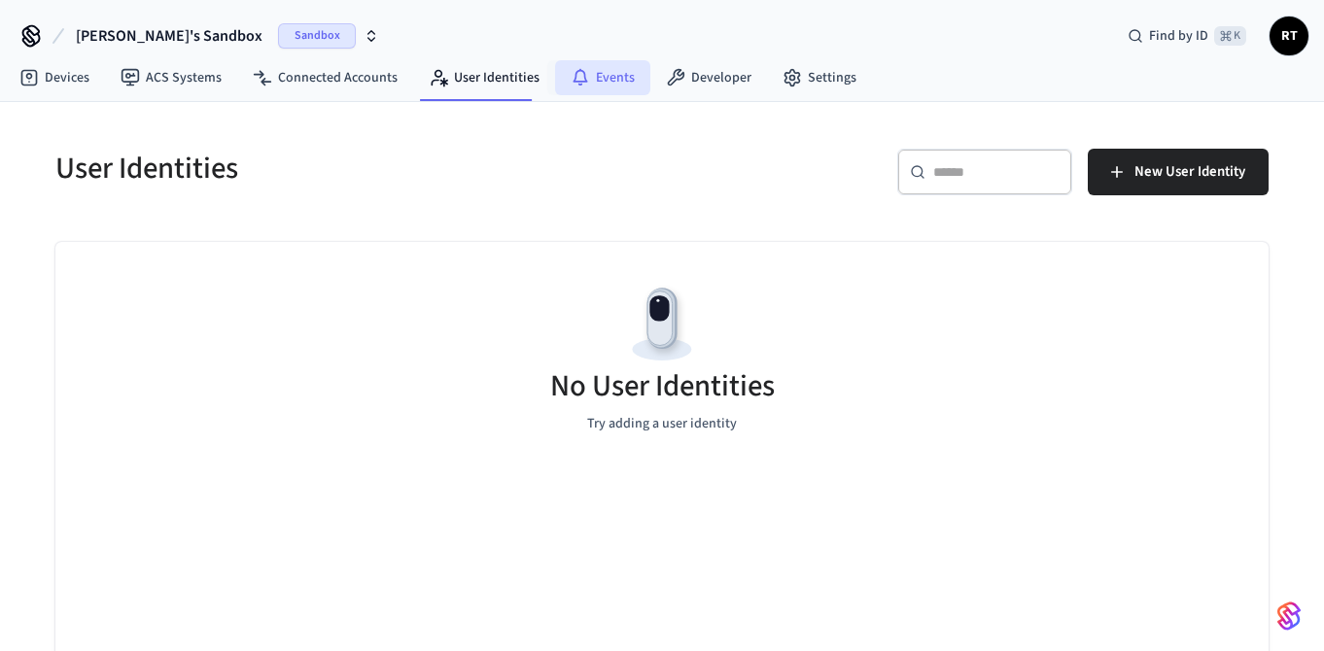
click at [605, 70] on link "Events" at bounding box center [602, 77] width 95 height 35
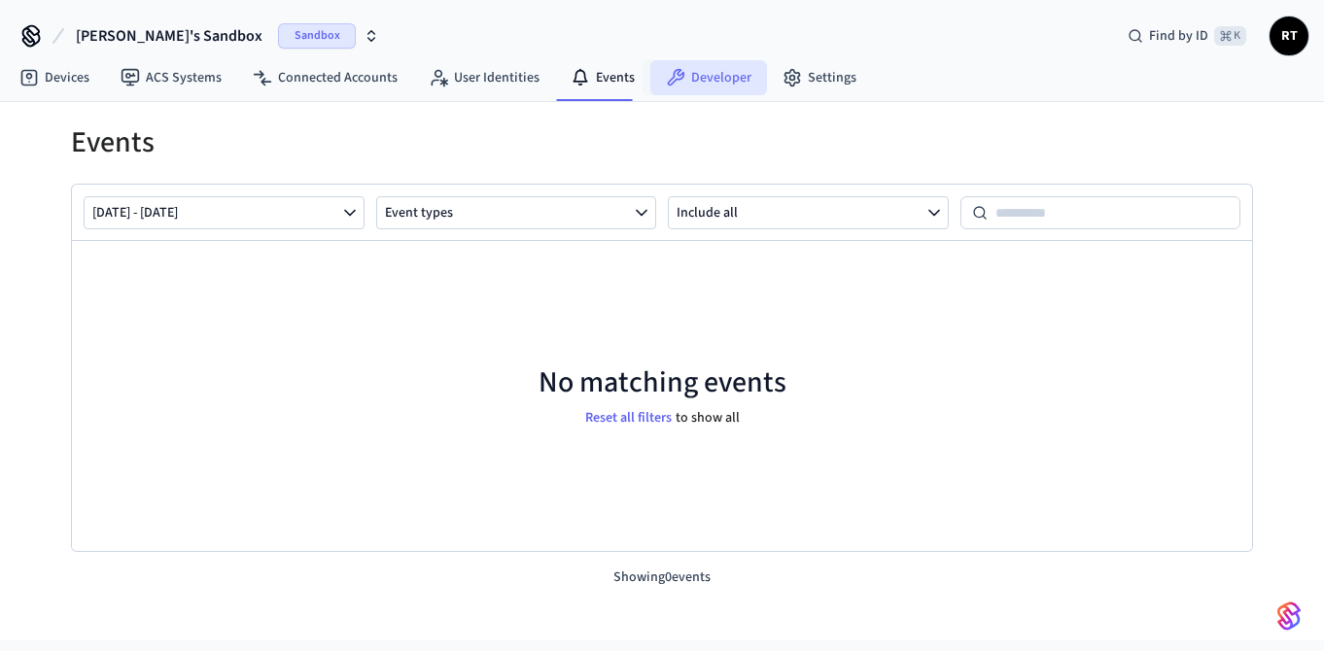
click at [696, 81] on link "Developer" at bounding box center [708, 77] width 117 height 35
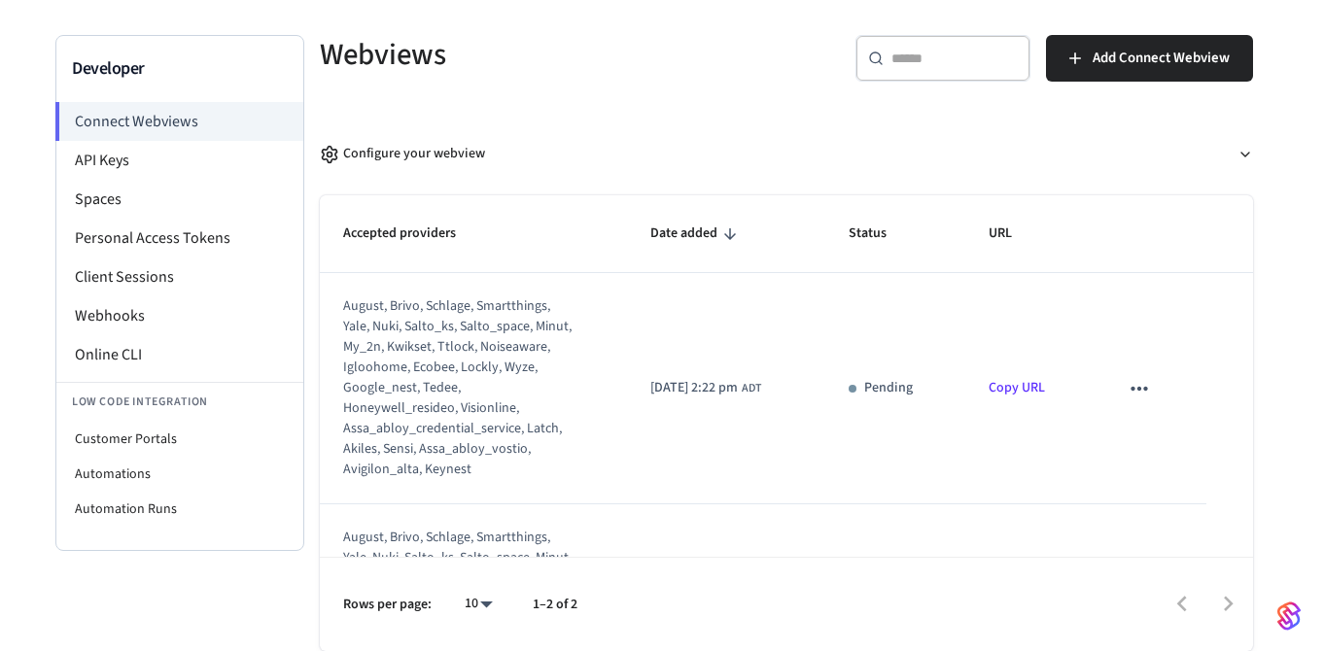
click at [886, 396] on div "Pending" at bounding box center [895, 388] width 93 height 20
click at [1044, 387] on link "Copy URL" at bounding box center [1017, 387] width 56 height 19
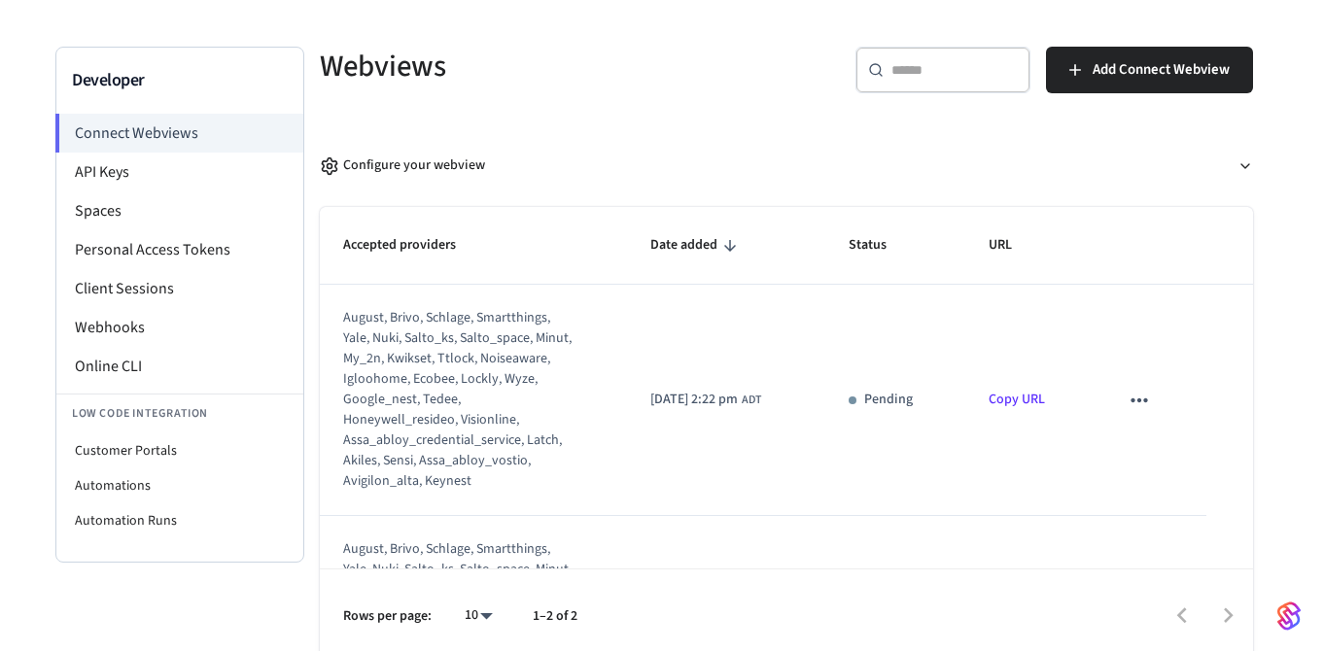
scroll to position [112, 0]
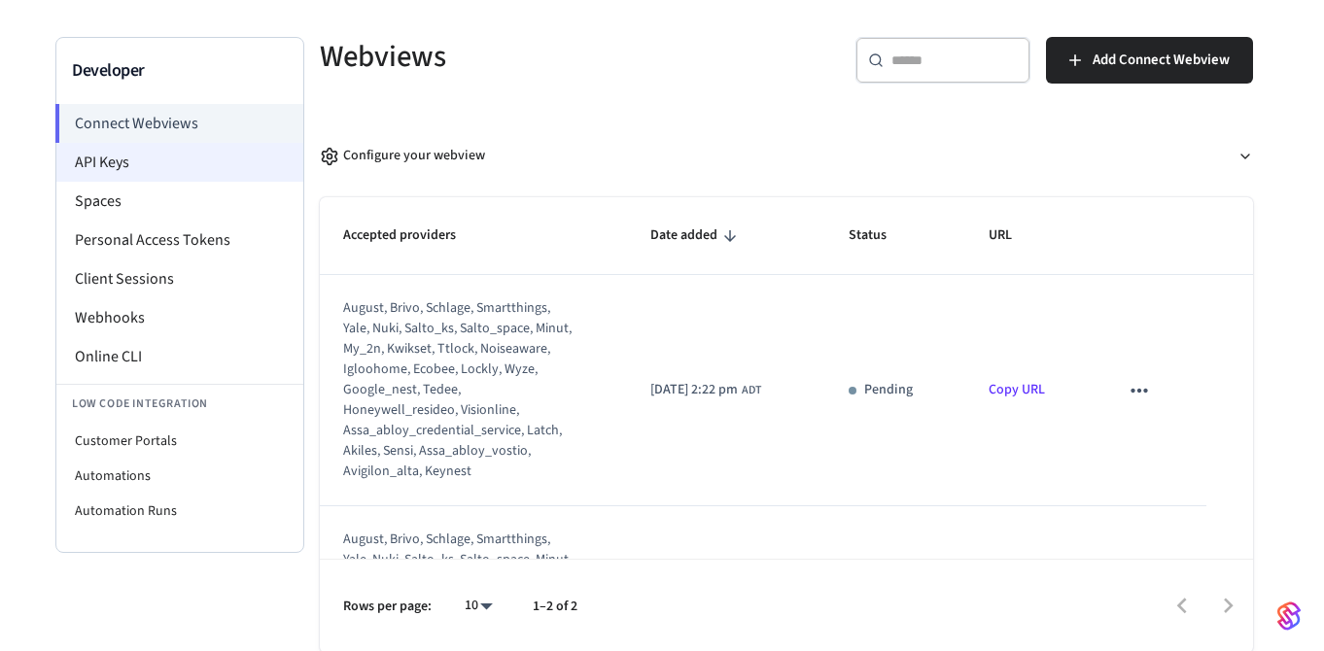
click at [122, 167] on li "API Keys" at bounding box center [179, 162] width 247 height 39
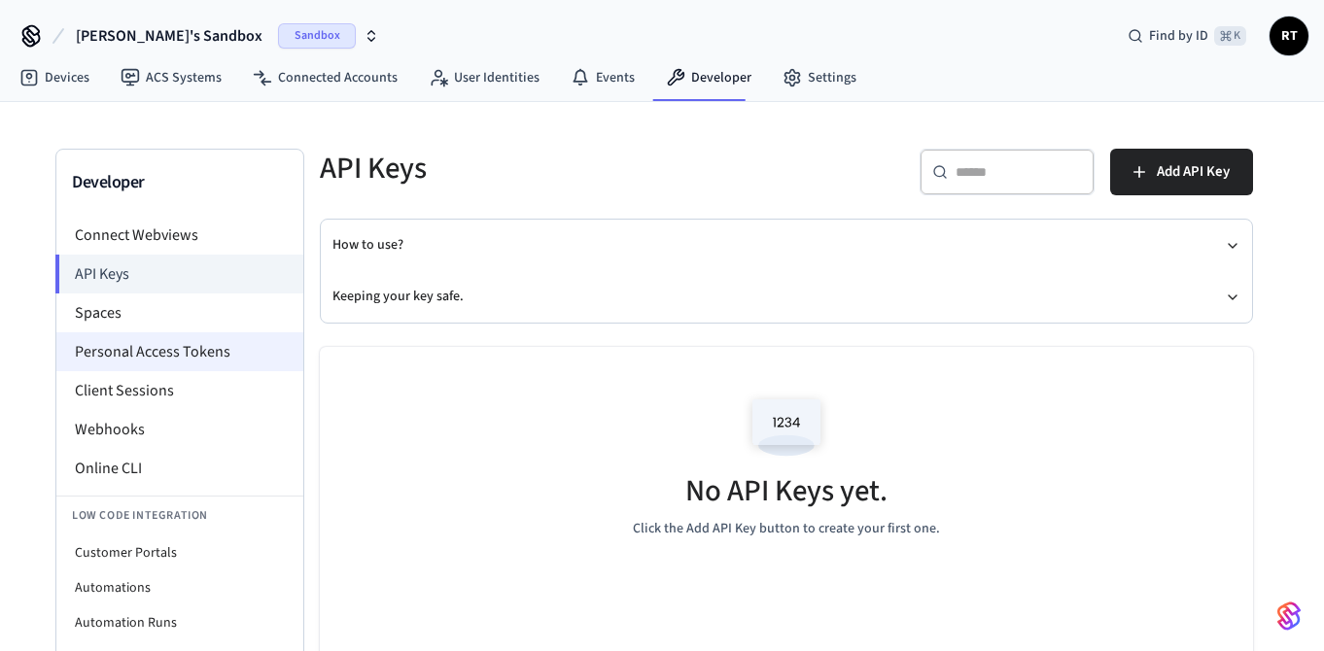
scroll to position [128, 0]
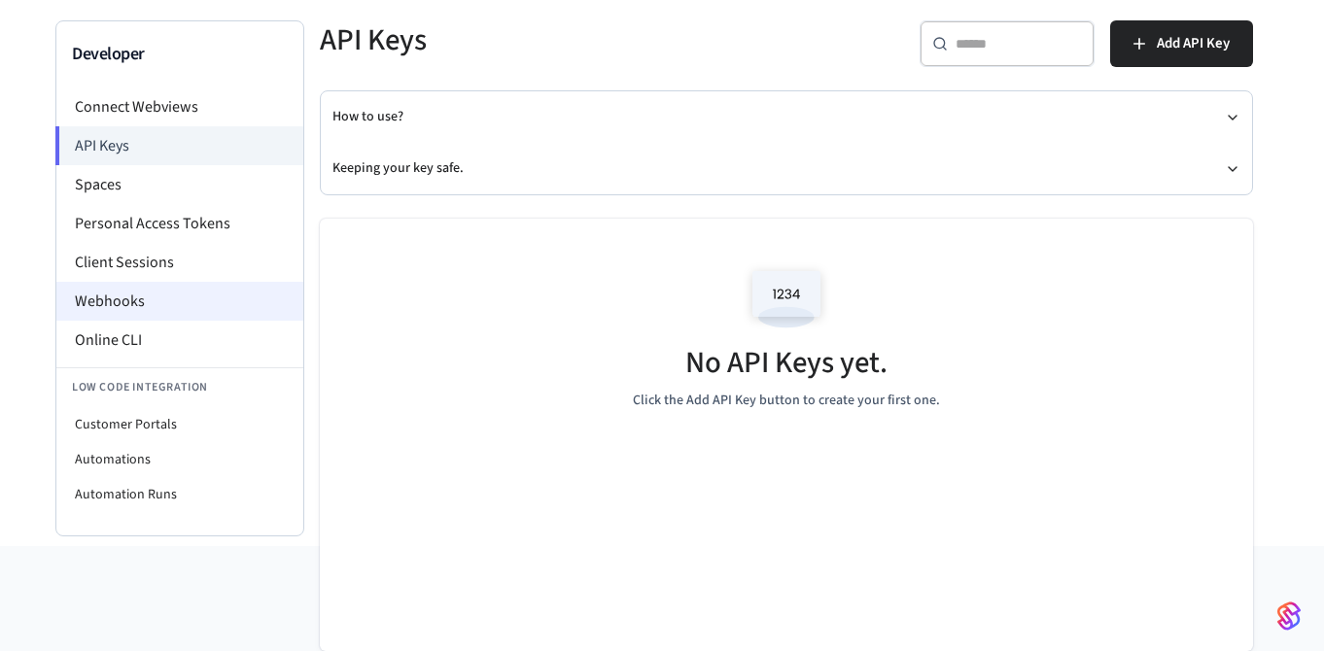
click at [147, 305] on li "Webhooks" at bounding box center [179, 301] width 247 height 39
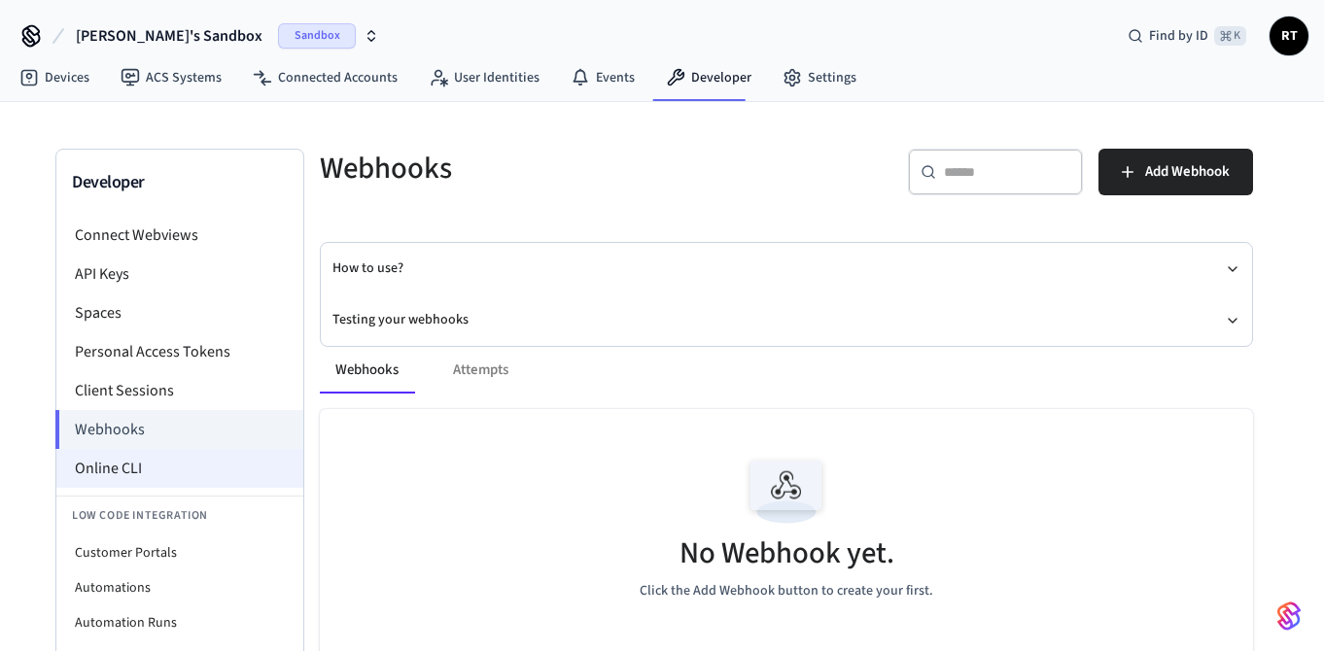
scroll to position [5, 0]
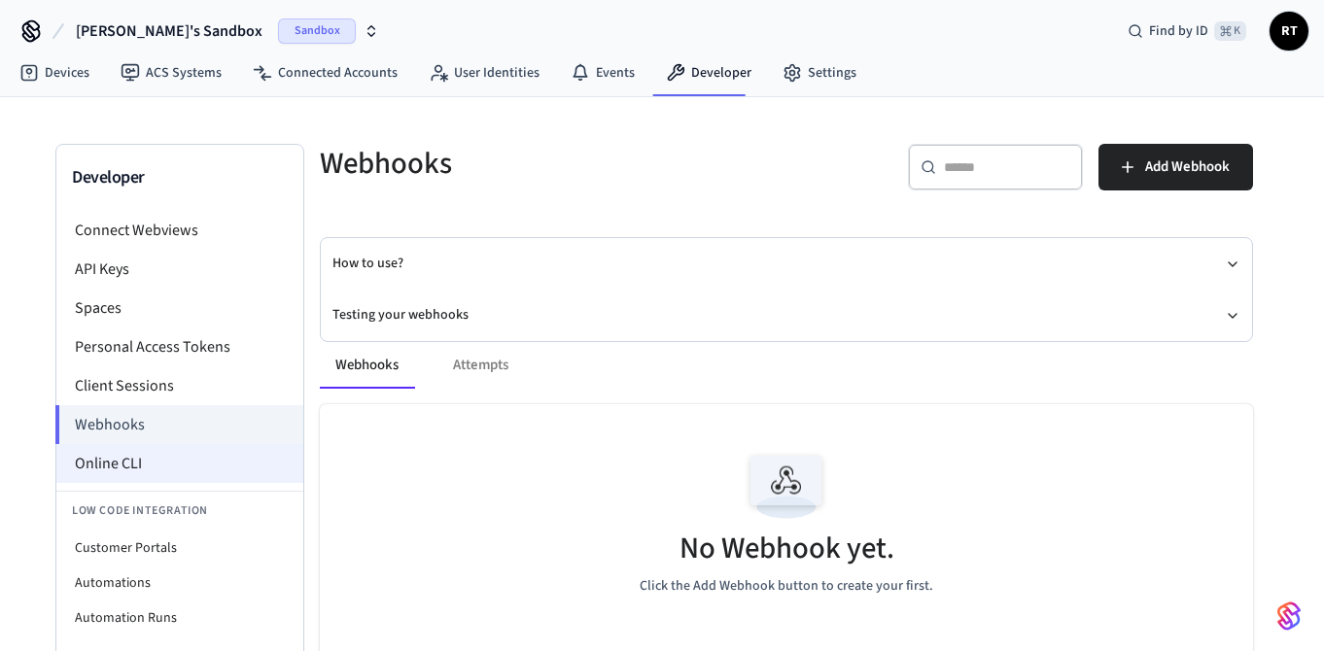
click at [154, 461] on li "Online CLI" at bounding box center [179, 463] width 247 height 39
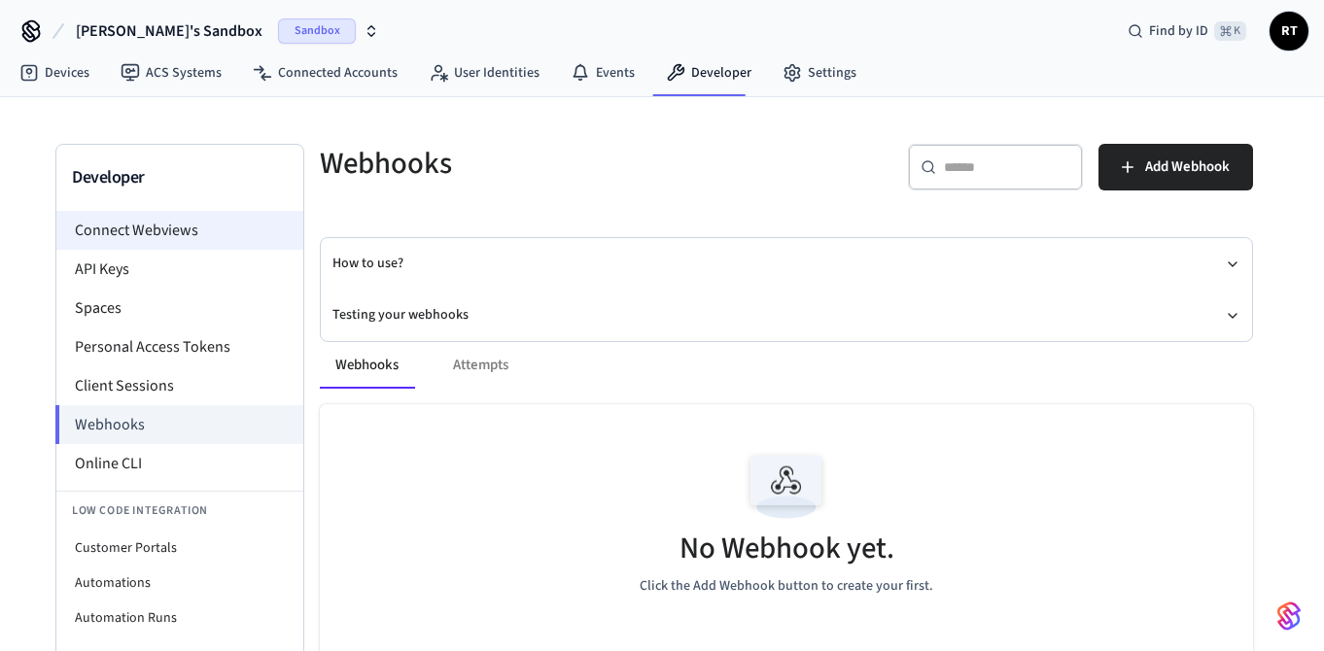
click at [164, 234] on li "Connect Webviews" at bounding box center [179, 230] width 247 height 39
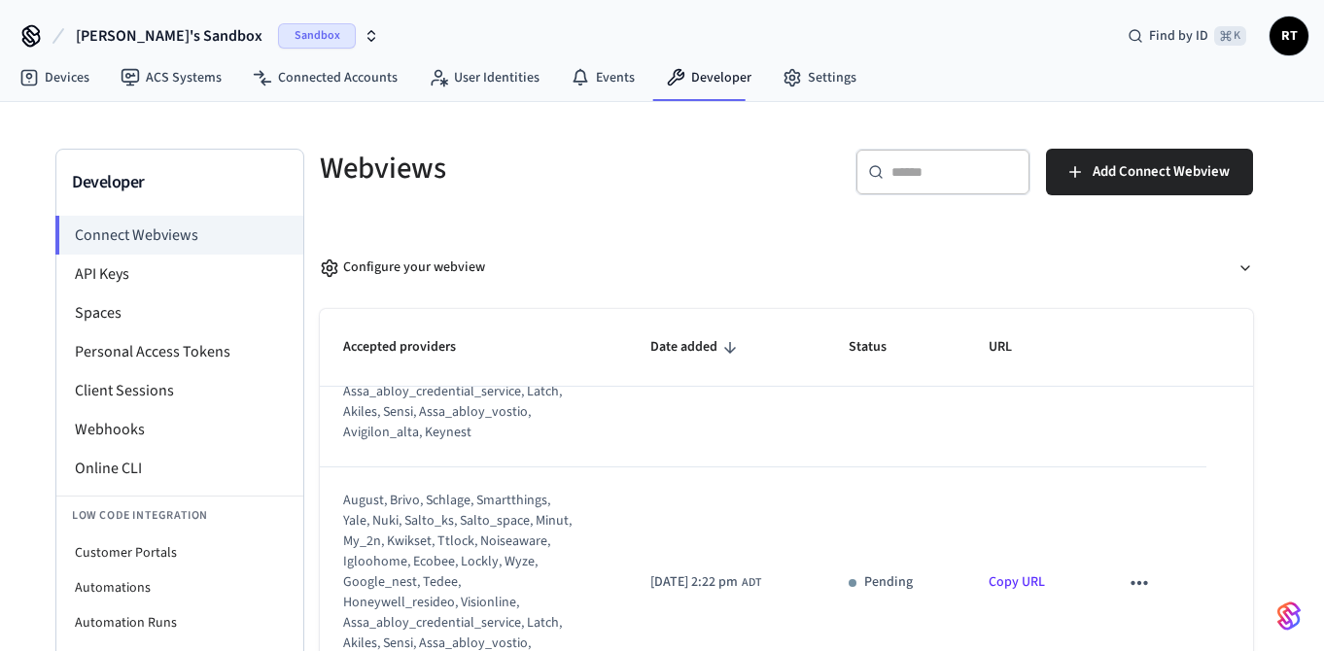
scroll to position [180, 0]
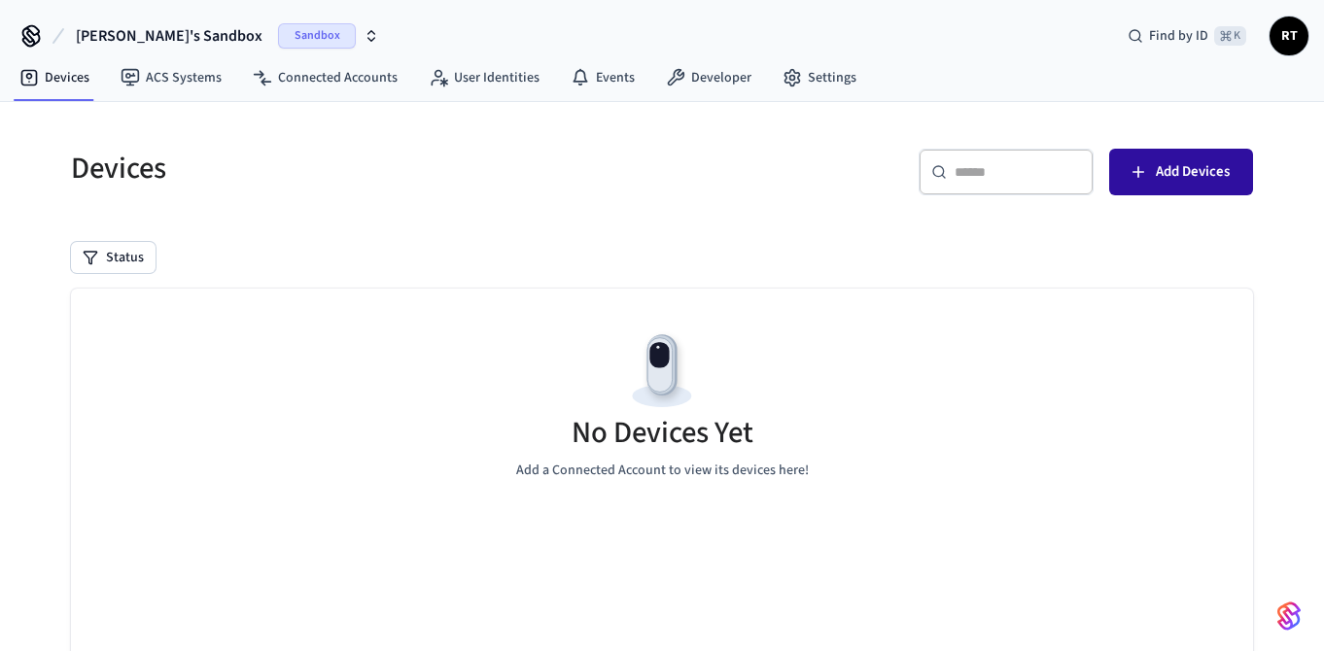
click at [1208, 168] on span "Add Devices" at bounding box center [1193, 171] width 74 height 25
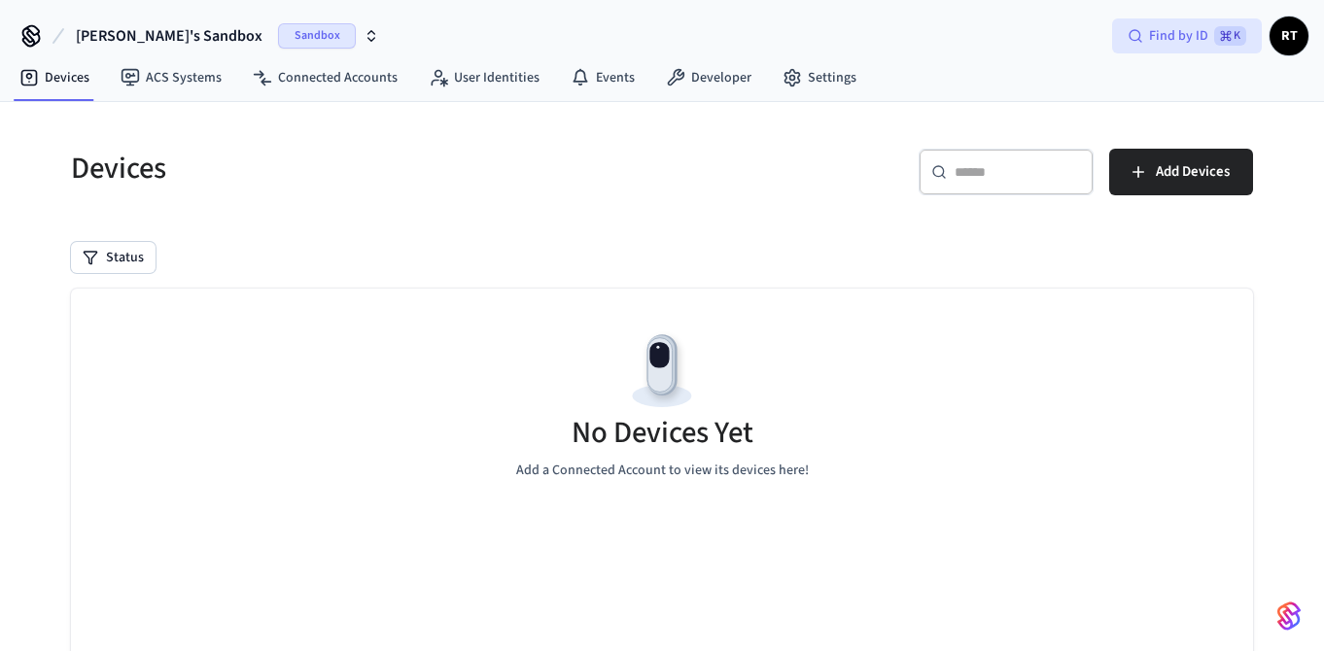
click at [1184, 30] on span "Find by ID" at bounding box center [1178, 35] width 59 height 19
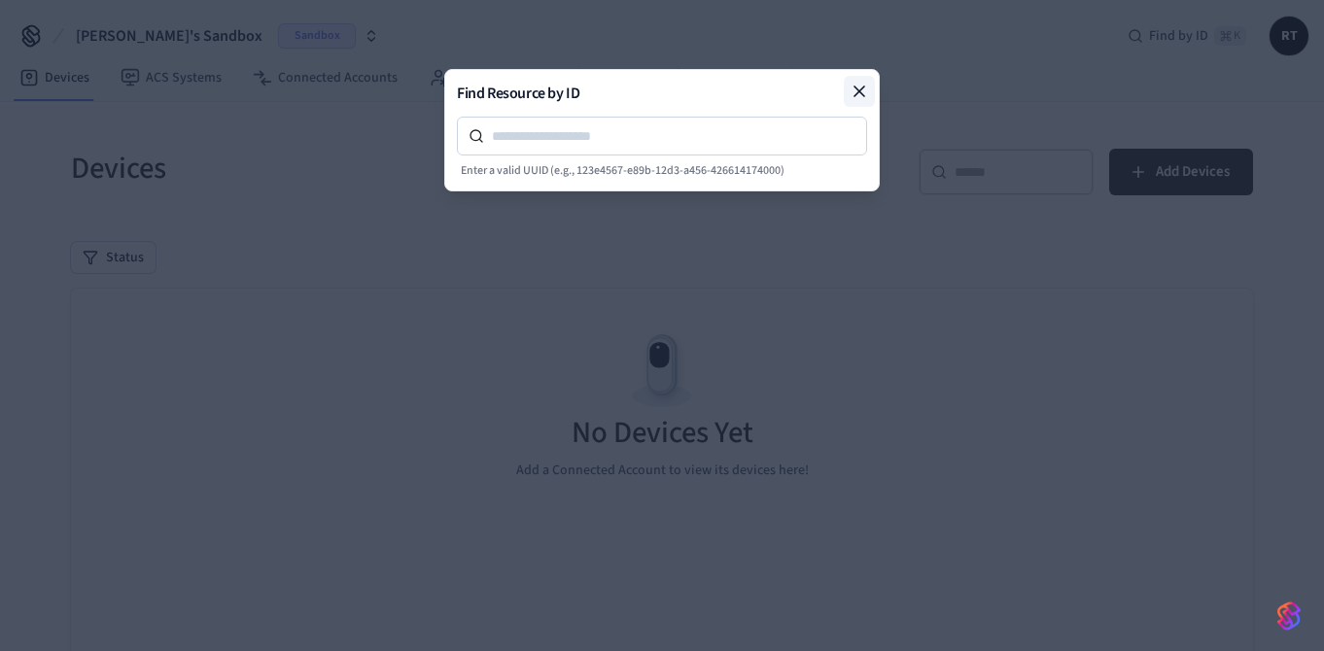
click at [858, 91] on icon at bounding box center [859, 92] width 10 height 10
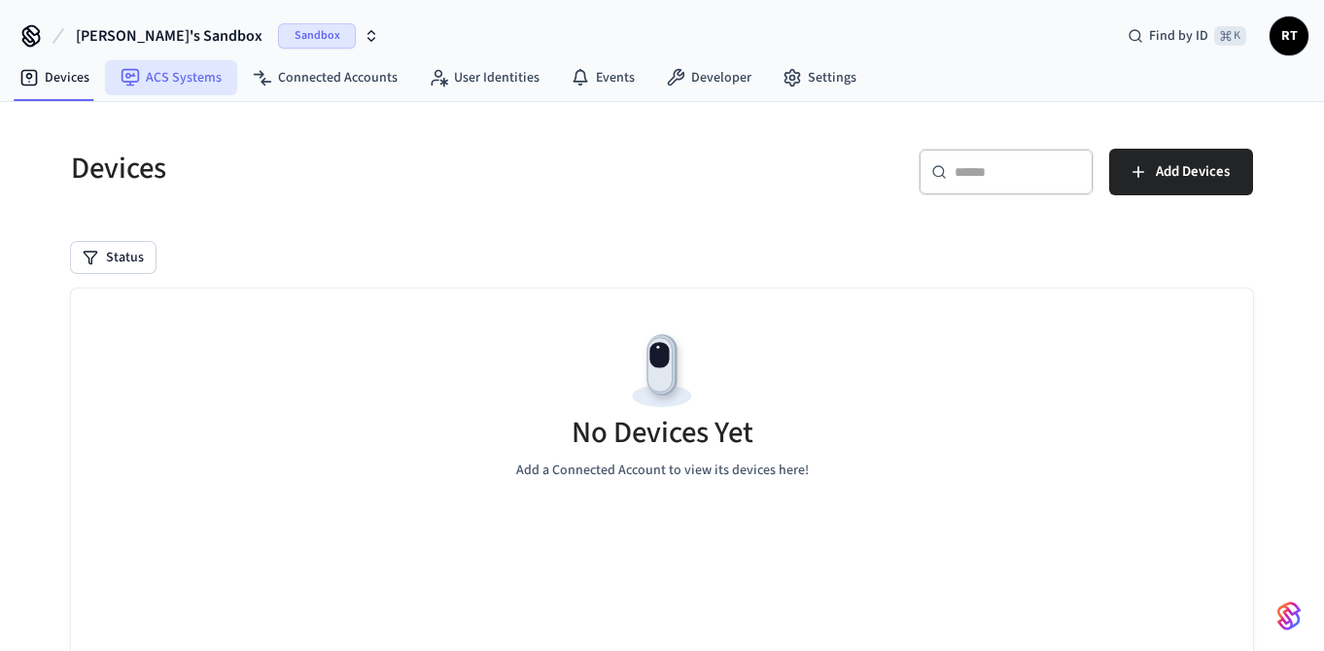
click at [187, 83] on link "ACS Systems" at bounding box center [171, 77] width 132 height 35
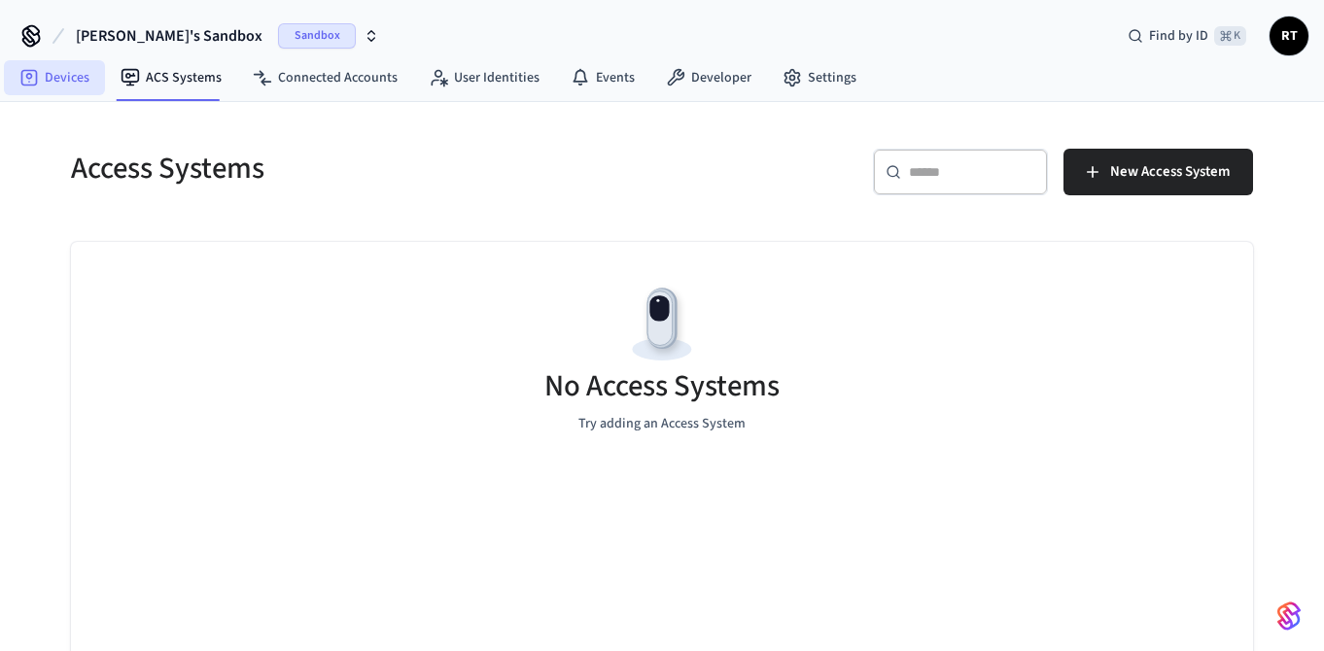
click at [76, 77] on link "Devices" at bounding box center [54, 77] width 101 height 35
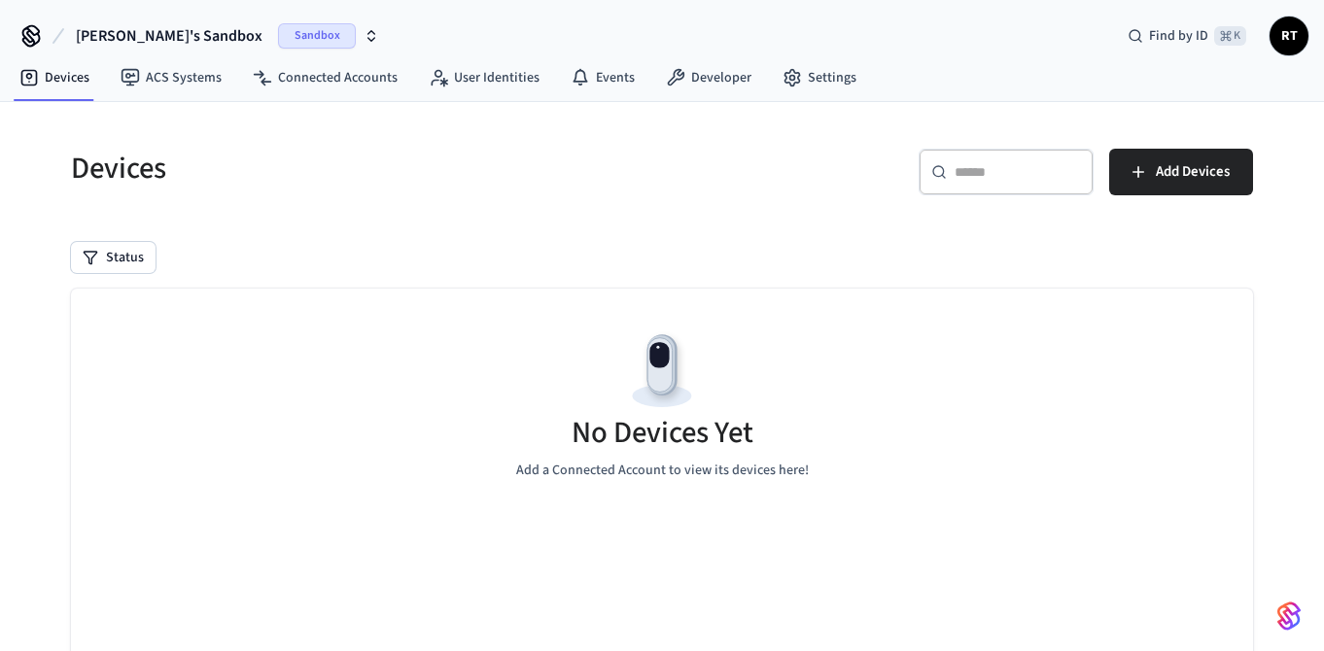
click at [364, 33] on icon "button" at bounding box center [372, 36] width 16 height 16
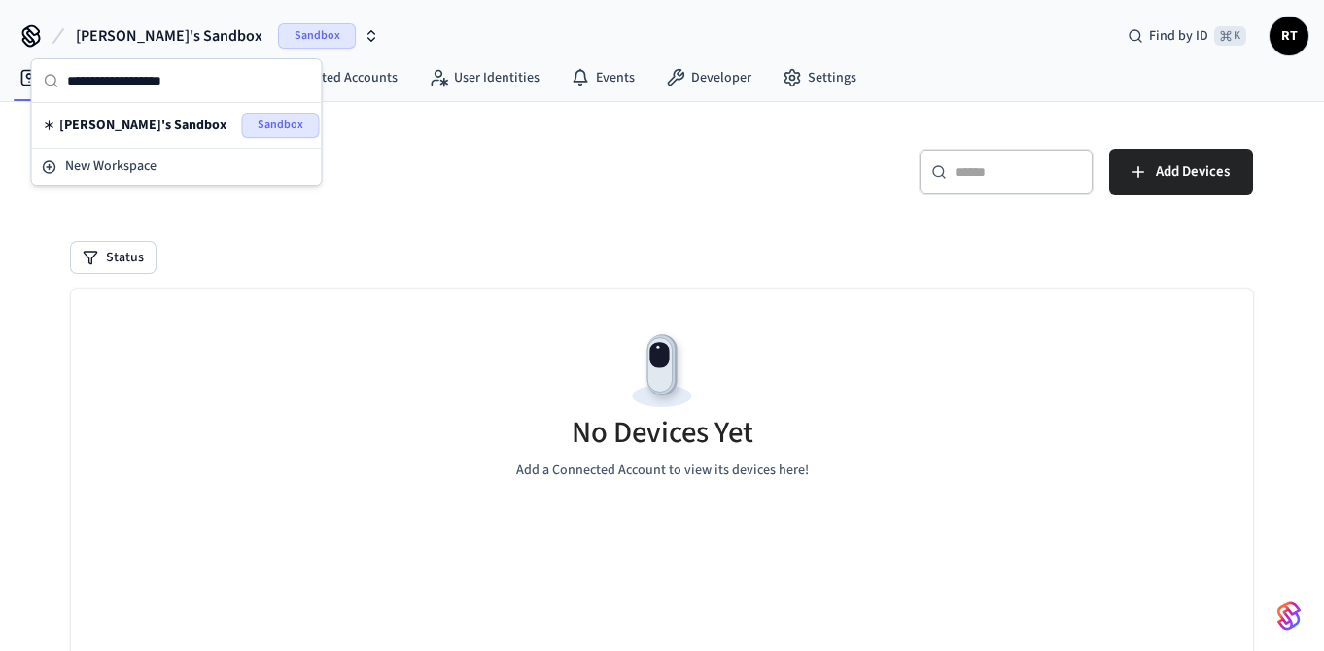
click at [271, 119] on span "Sandbox" at bounding box center [281, 125] width 78 height 25
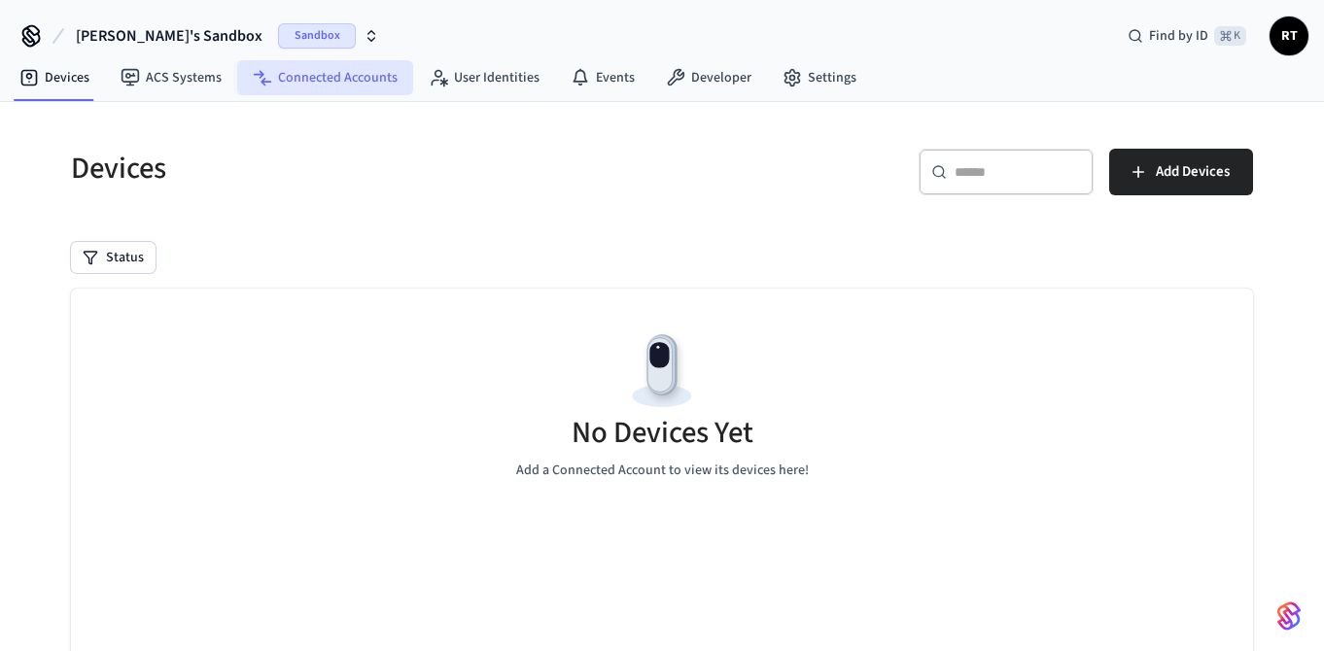
click at [352, 80] on link "Connected Accounts" at bounding box center [325, 77] width 176 height 35
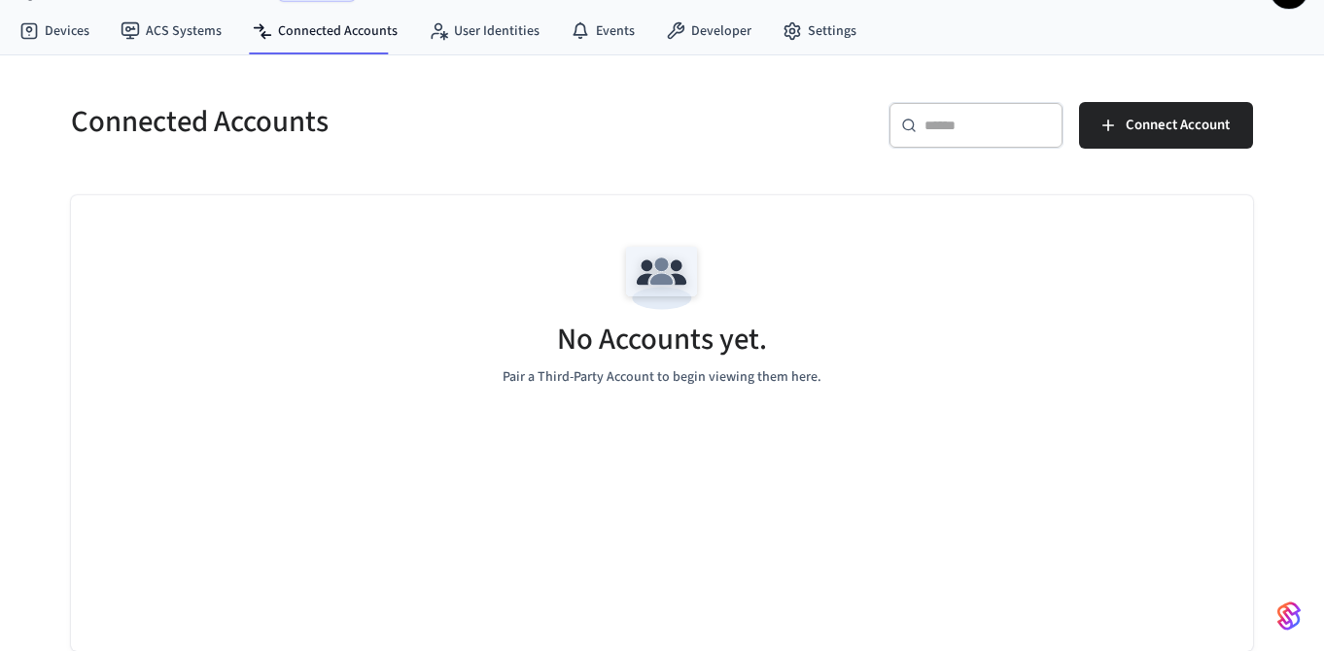
scroll to position [5, 0]
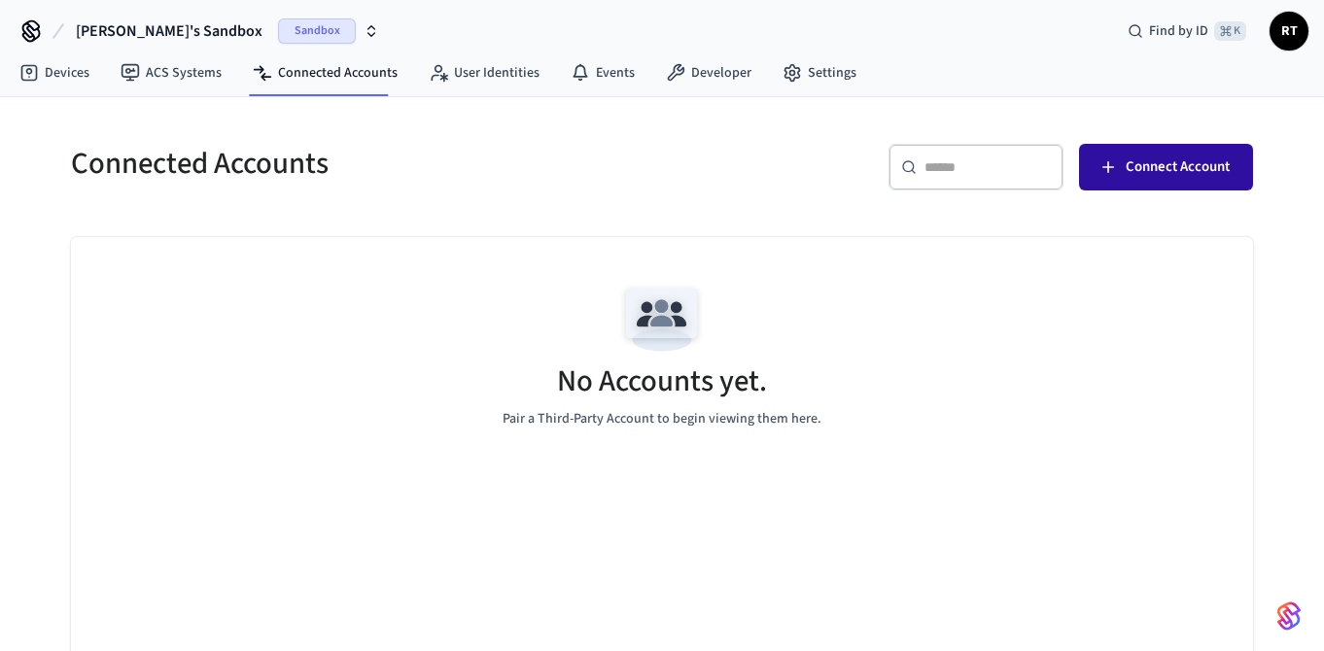
click at [1173, 158] on span "Connect Account" at bounding box center [1178, 167] width 104 height 25
click at [1186, 458] on div "No Accounts yet. Pair a Third-Party Account to begin viewing them here." at bounding box center [662, 352] width 1182 height 231
